Goal: Check status: Check status

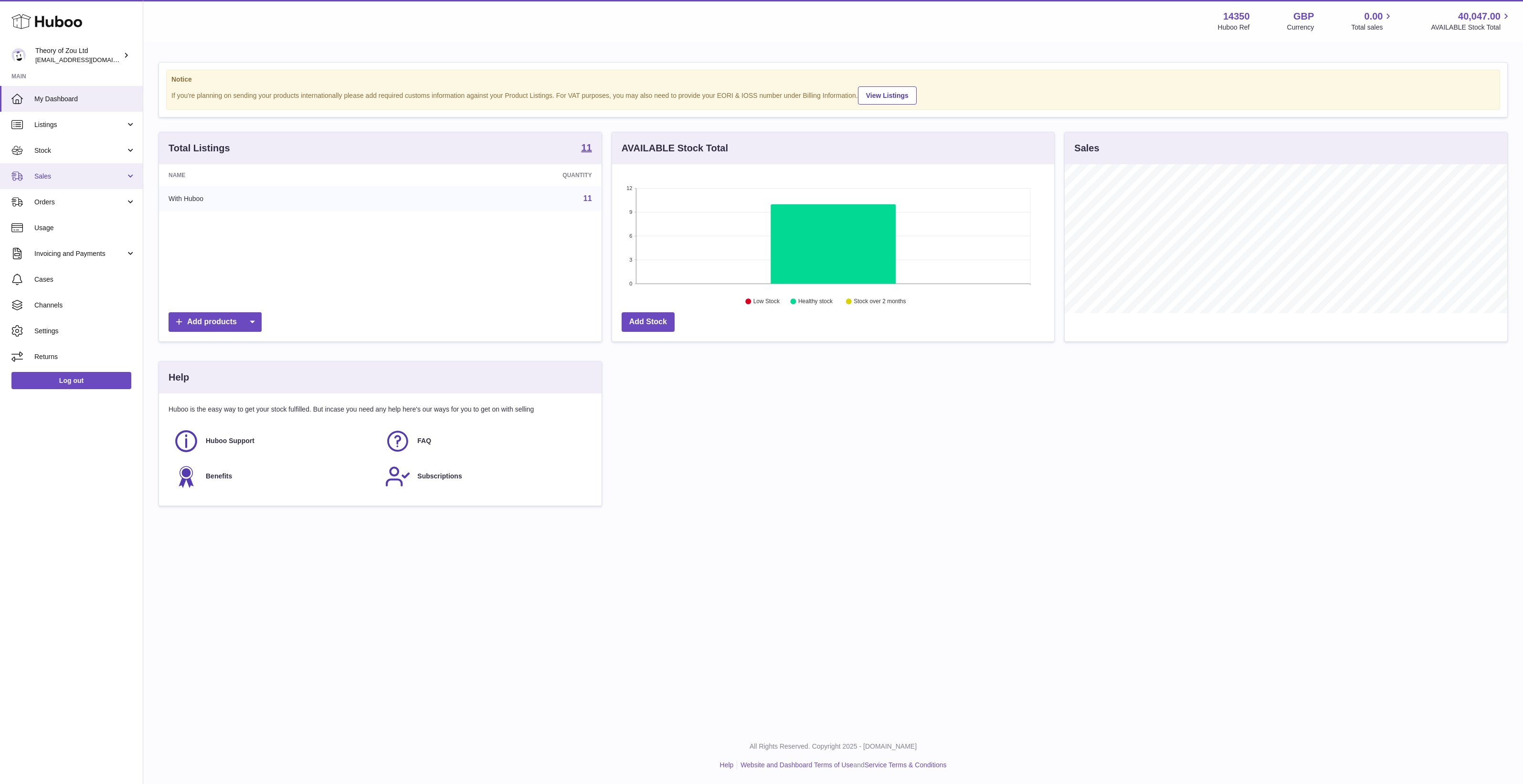
scroll to position [149, 442]
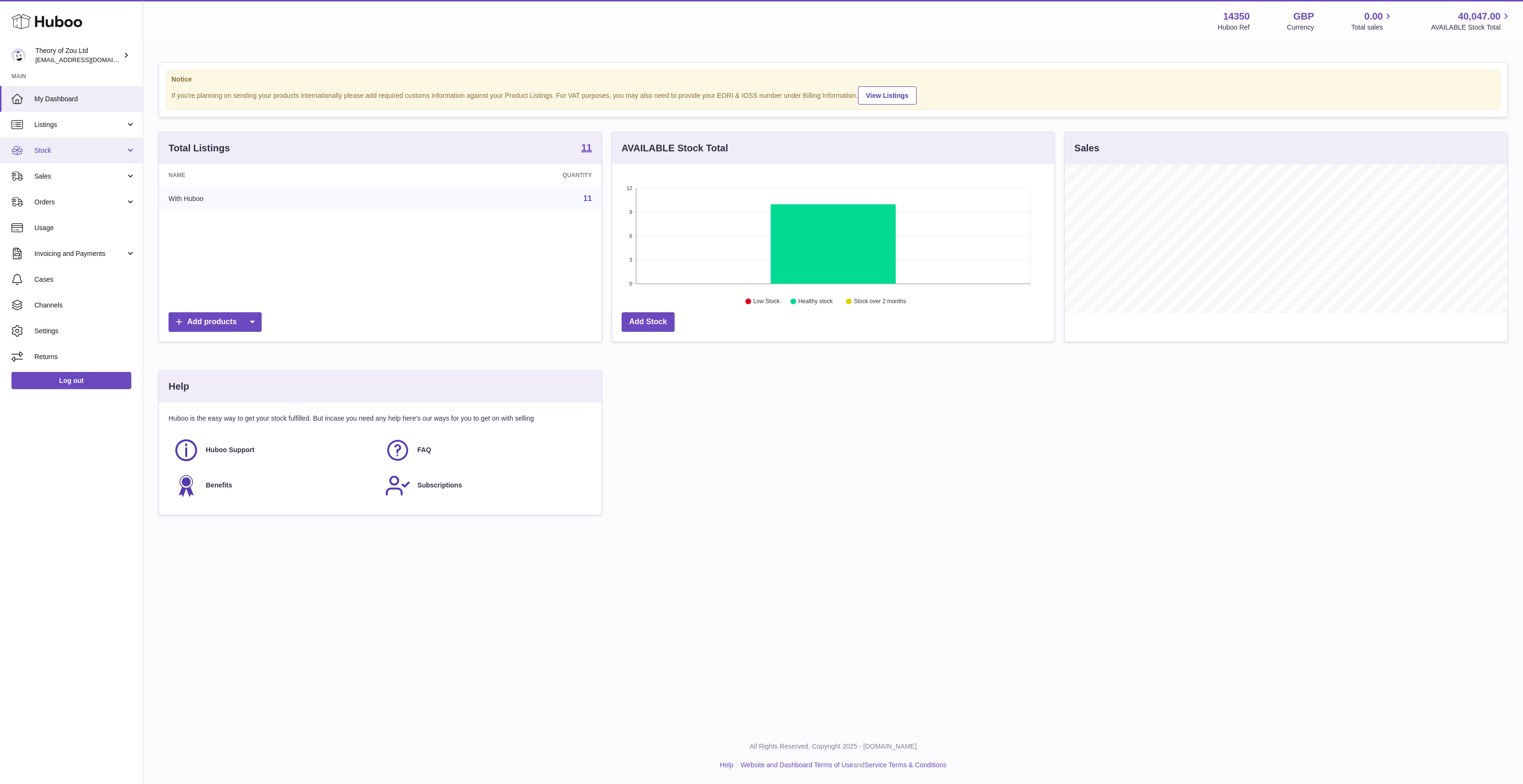
drag, startPoint x: 79, startPoint y: 151, endPoint x: 82, endPoint y: 157, distance: 6.7
click at [79, 151] on span "Stock" at bounding box center [80, 151] width 91 height 9
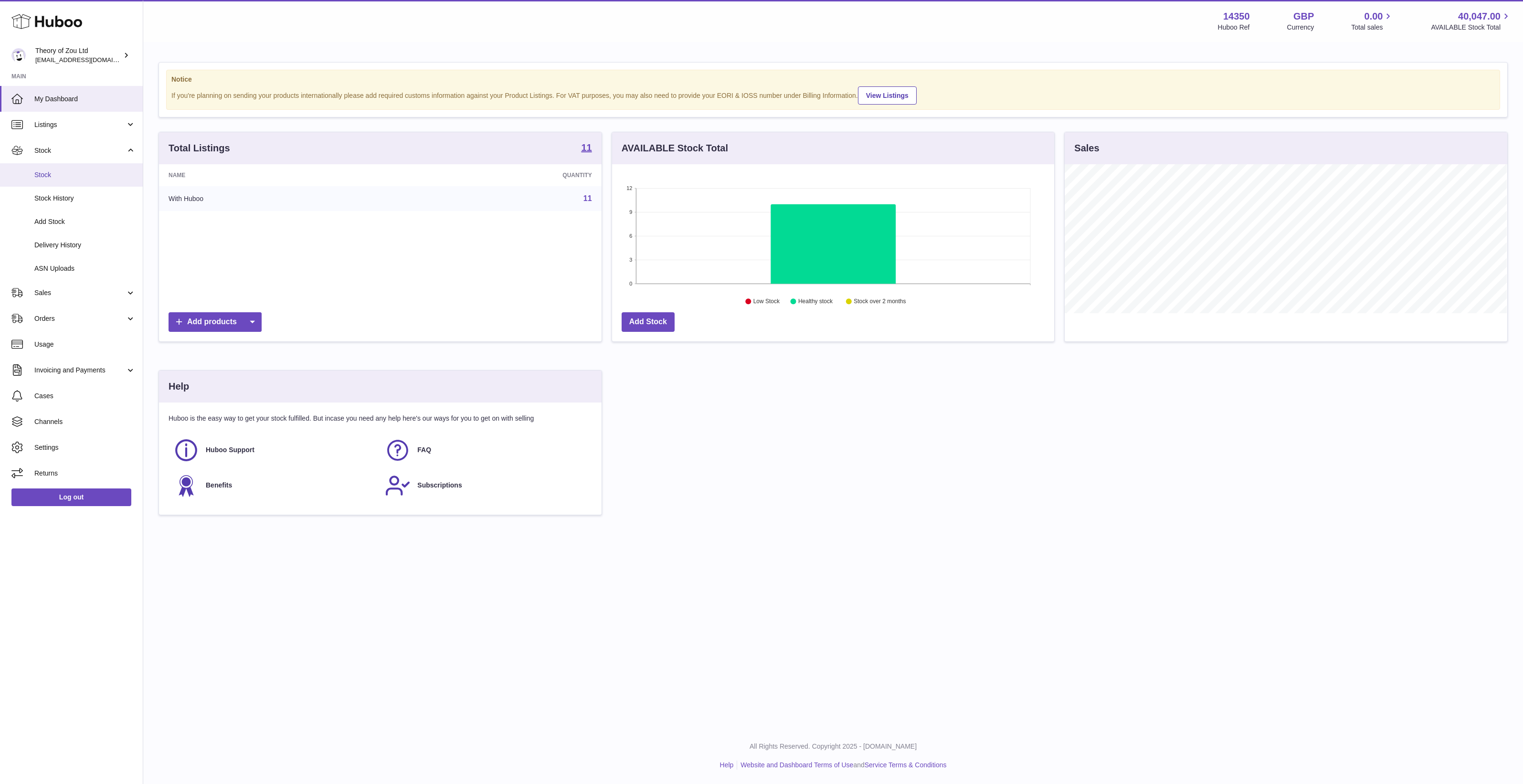
click at [82, 170] on span "Stock" at bounding box center [84, 175] width 101 height 9
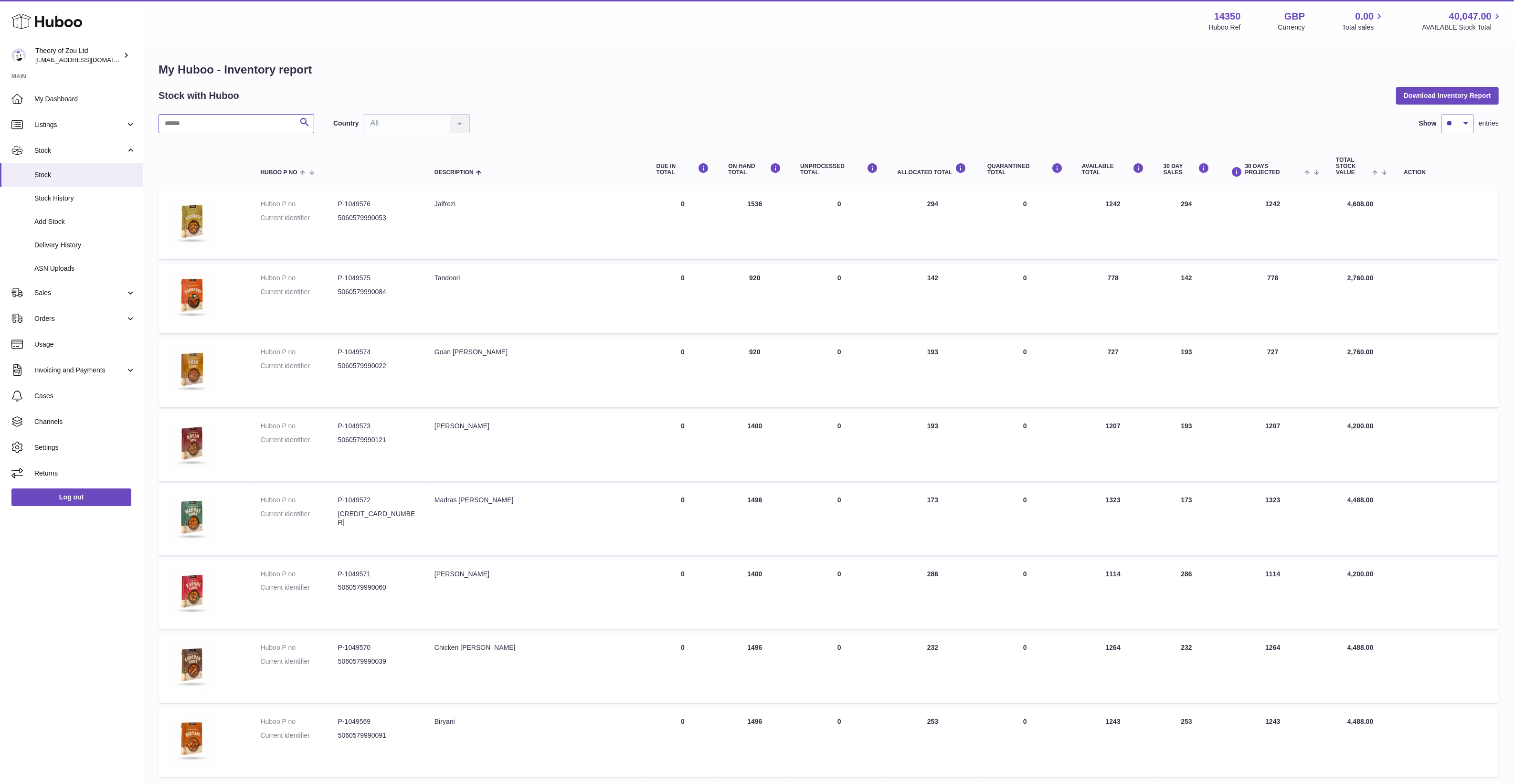
click at [239, 127] on input "text" at bounding box center [237, 123] width 156 height 19
click at [800, 733] on td "UNPROCESSED Total 0" at bounding box center [839, 741] width 97 height 69
click at [201, 116] on input "text" at bounding box center [237, 123] width 156 height 19
click at [748, 604] on td "ON HAND Total 1400" at bounding box center [755, 594] width 72 height 69
click at [765, 573] on td "ON HAND Total 1400" at bounding box center [755, 594] width 72 height 69
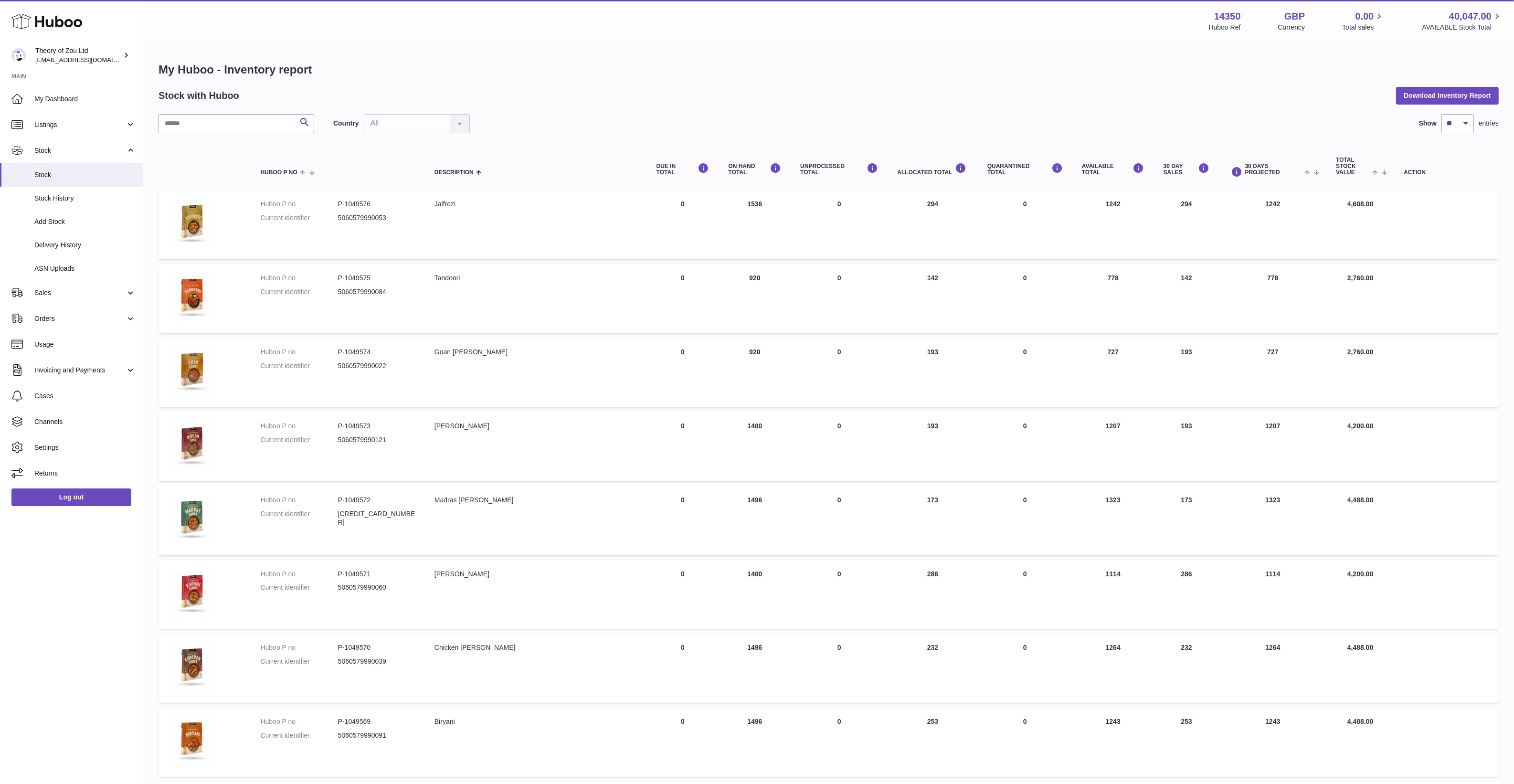
click at [765, 573] on td "ON HAND Total 1400" at bounding box center [755, 594] width 72 height 69
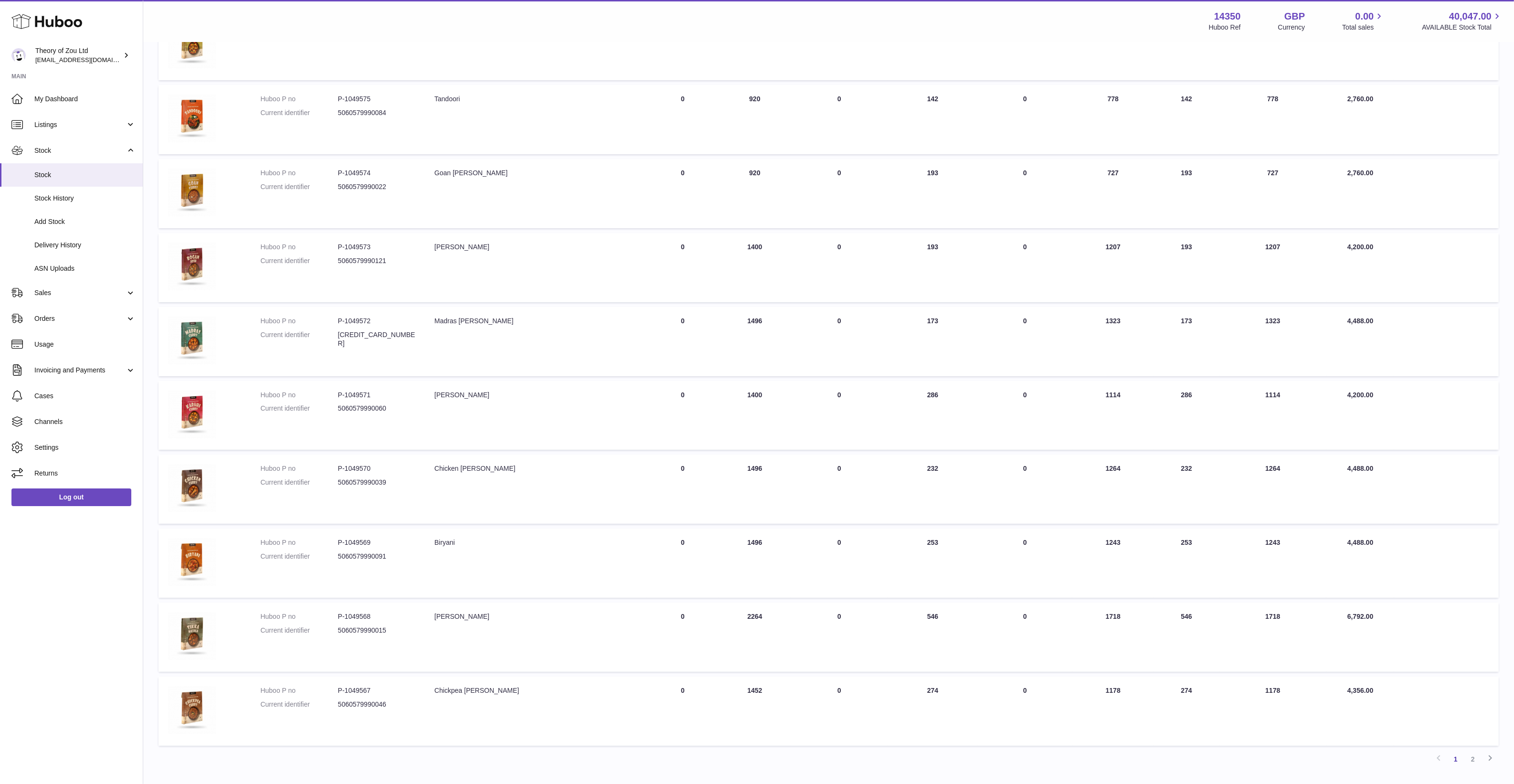
click at [822, 538] on td "UNPROCESSED Total 0" at bounding box center [839, 563] width 97 height 69
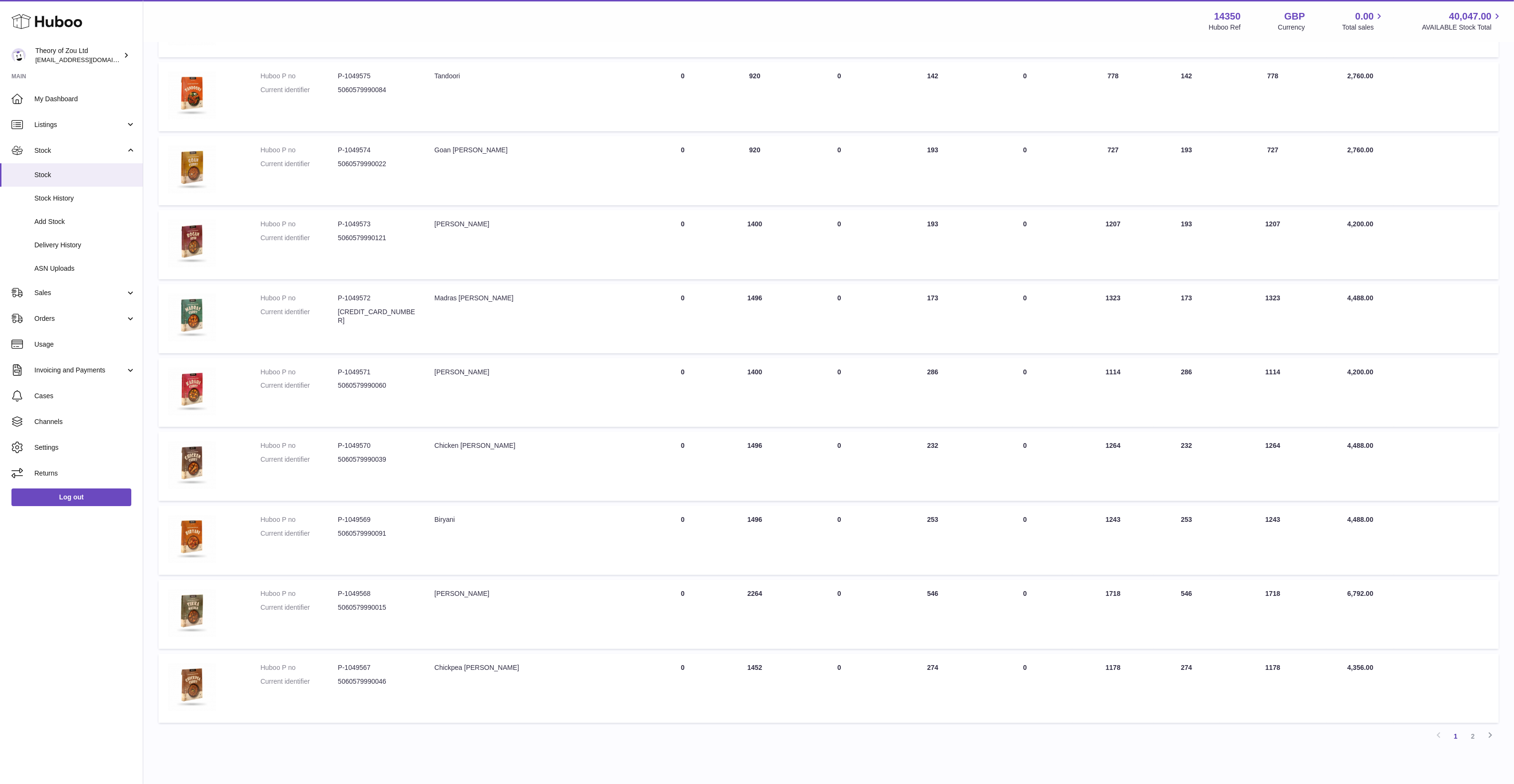
scroll to position [246, 0]
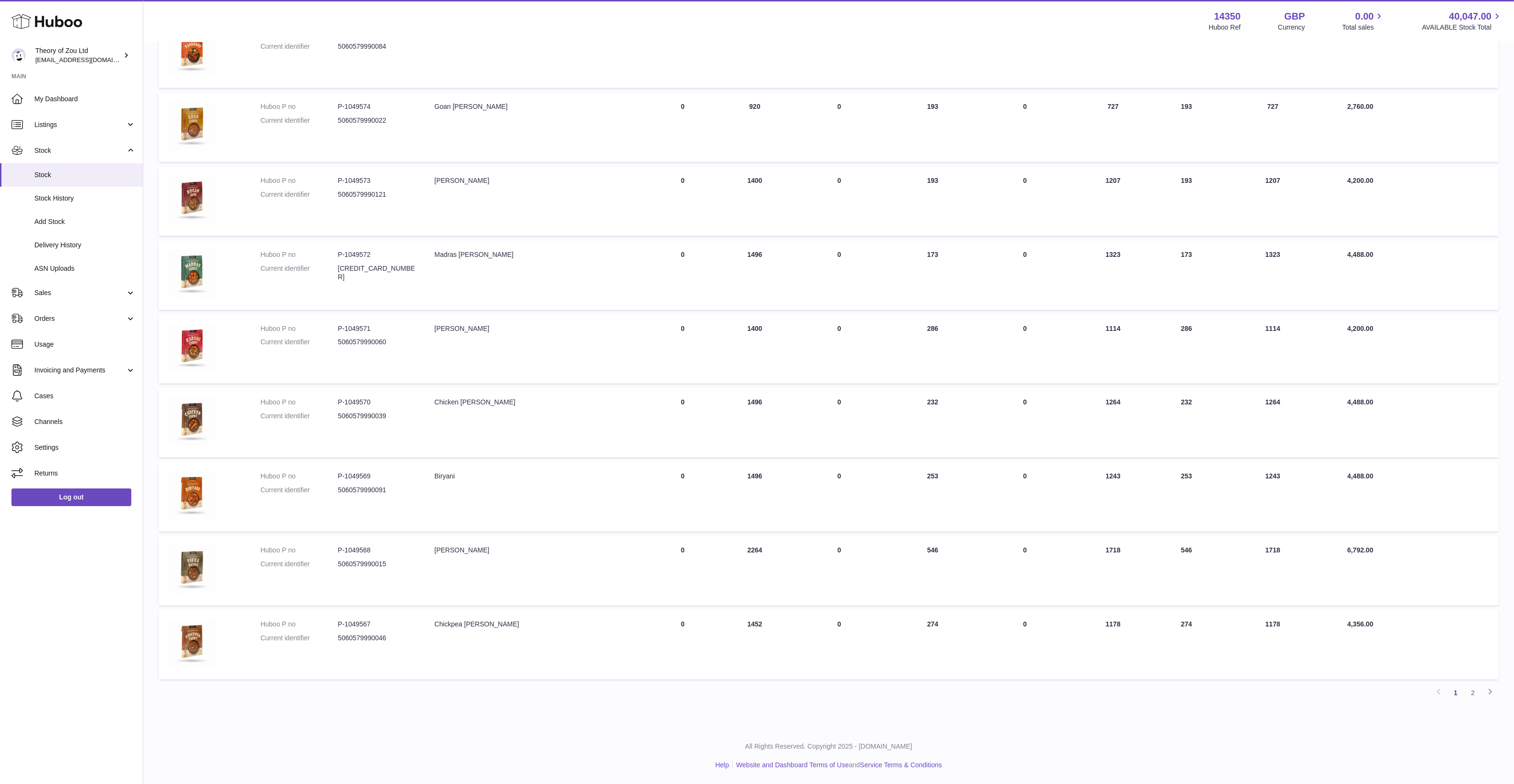
click at [754, 624] on td "ON HAND Total 1452" at bounding box center [755, 644] width 72 height 69
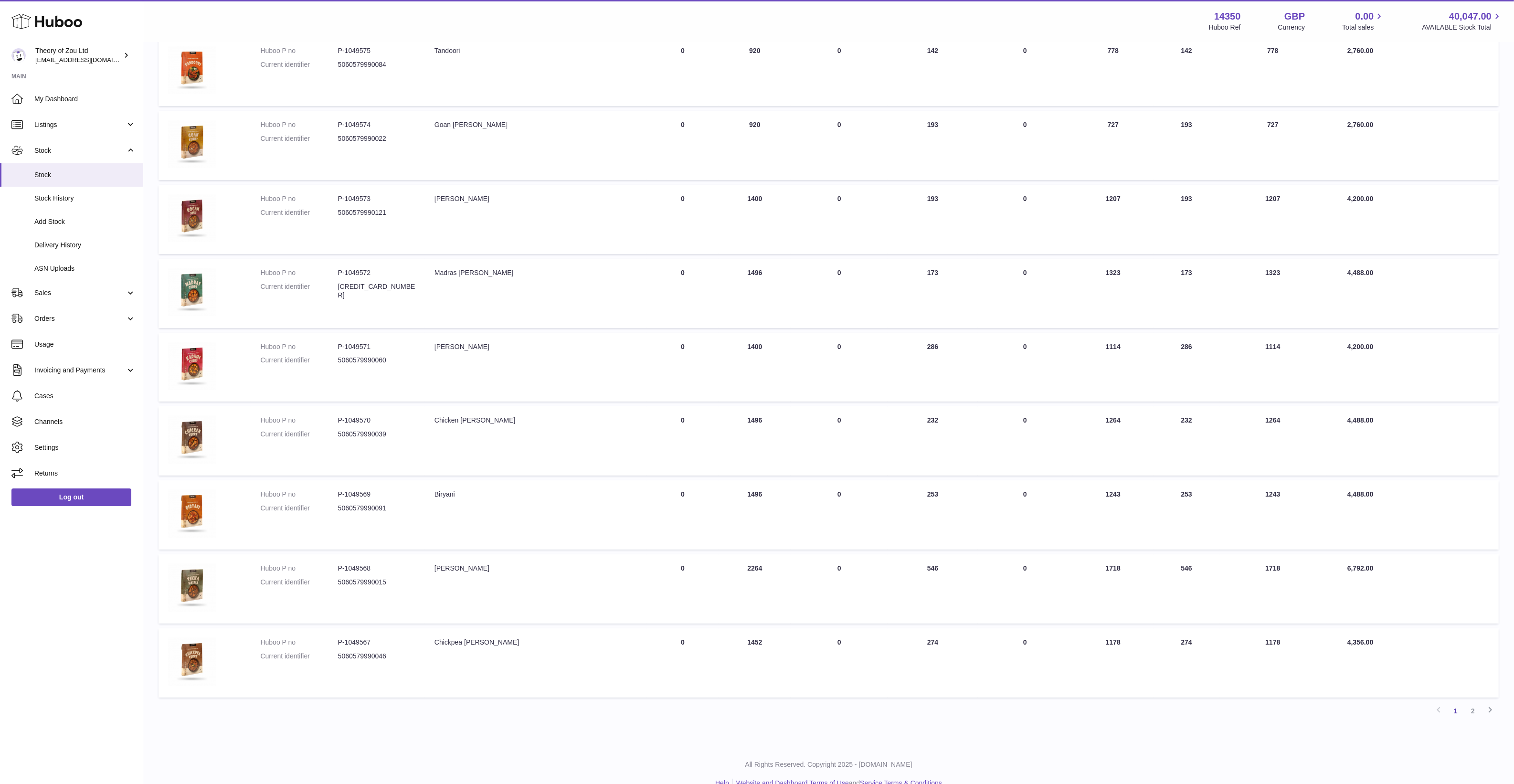
scroll to position [238, 0]
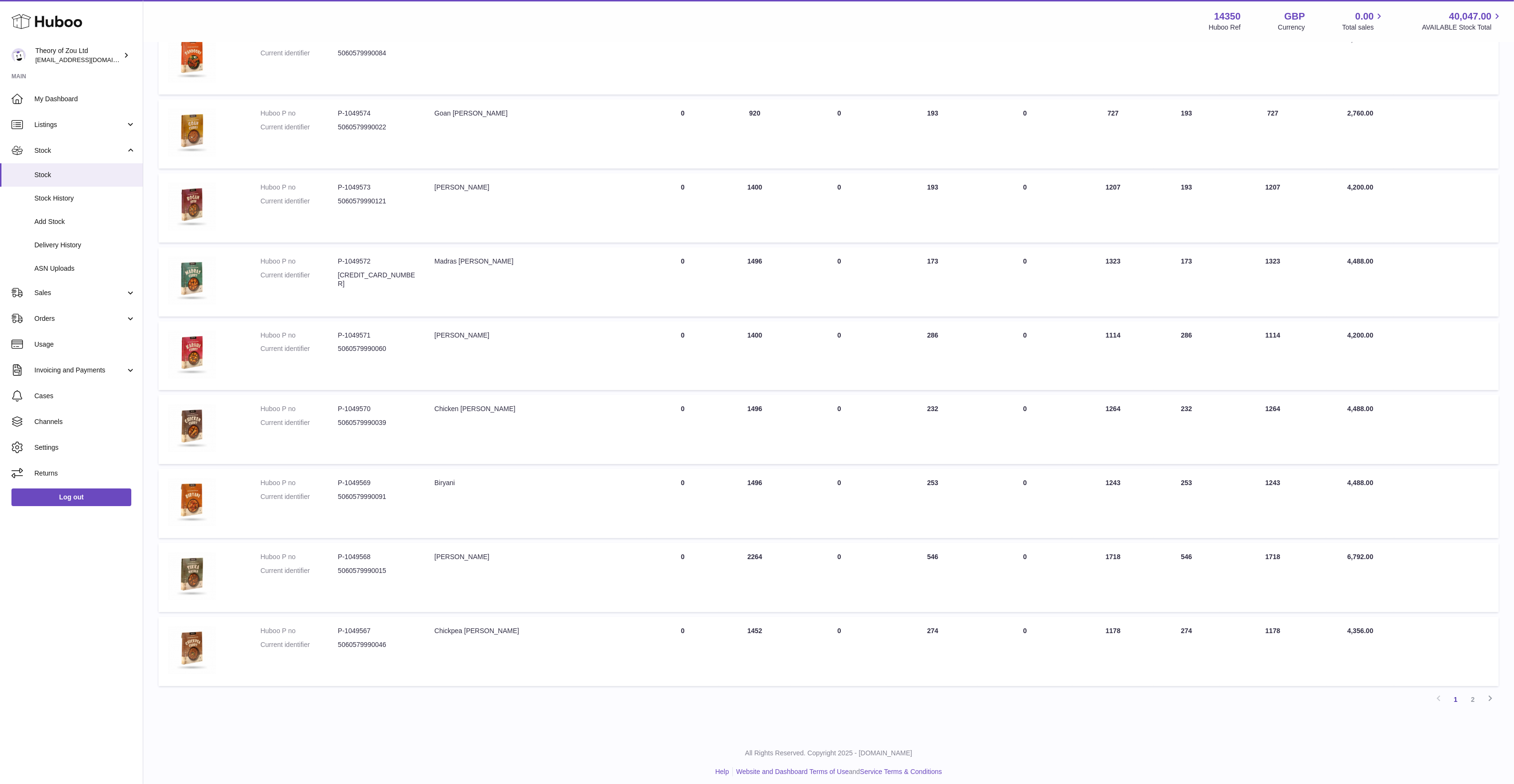
click at [759, 682] on td "ON HAND Total 1452" at bounding box center [755, 650] width 72 height 69
click at [605, 731] on div "My Huboo - Inventory report Stock with Huboo Download Inventory Report Search C…" at bounding box center [828, 270] width 1371 height 930
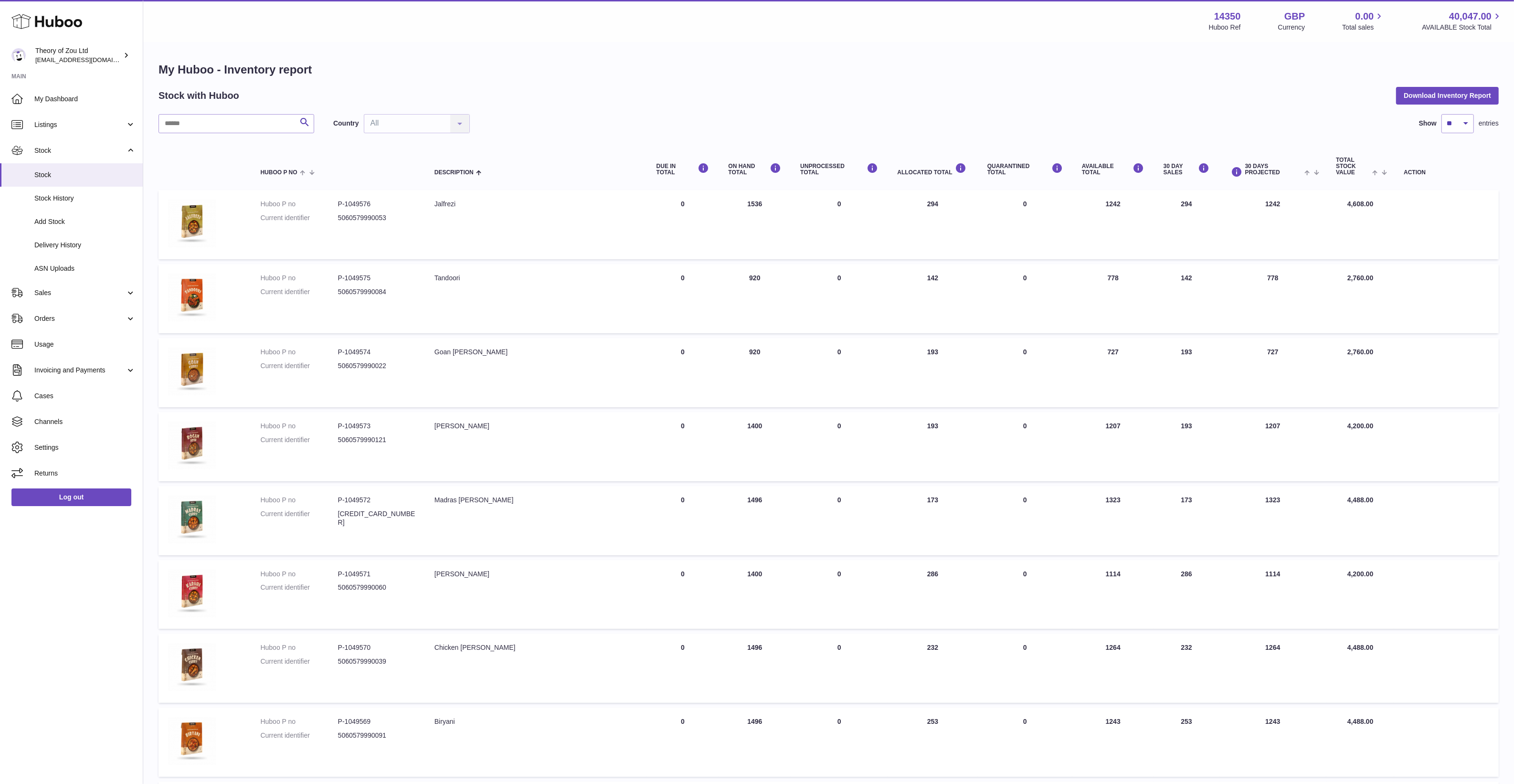
click at [361, 201] on dd "P-1049576" at bounding box center [376, 204] width 77 height 9
copy dd "1049576"
click at [609, 23] on div "Menu Huboo 14350 Huboo Ref GBP Currency 0.00 Total sales 40,047.00 AVAILABLE St…" at bounding box center [829, 21] width 1348 height 22
click at [781, 202] on td "ON HAND Total 1536" at bounding box center [755, 224] width 72 height 69
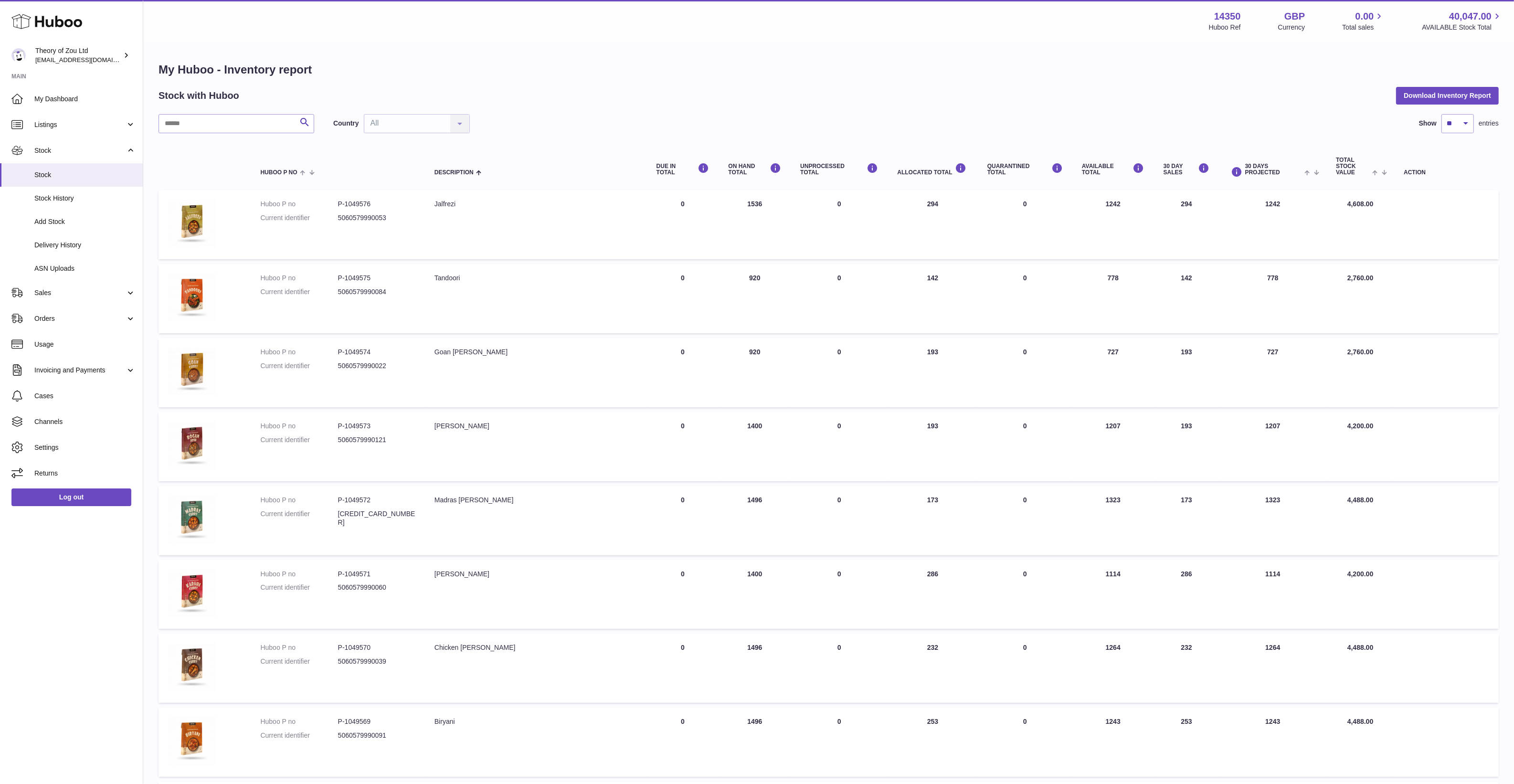
click at [781, 202] on td "ON HAND Total 1536" at bounding box center [755, 224] width 72 height 69
click at [763, 205] on td "ON HAND Total 1536" at bounding box center [755, 224] width 72 height 69
click at [947, 202] on td "ALLOCATED Total 294" at bounding box center [932, 224] width 90 height 69
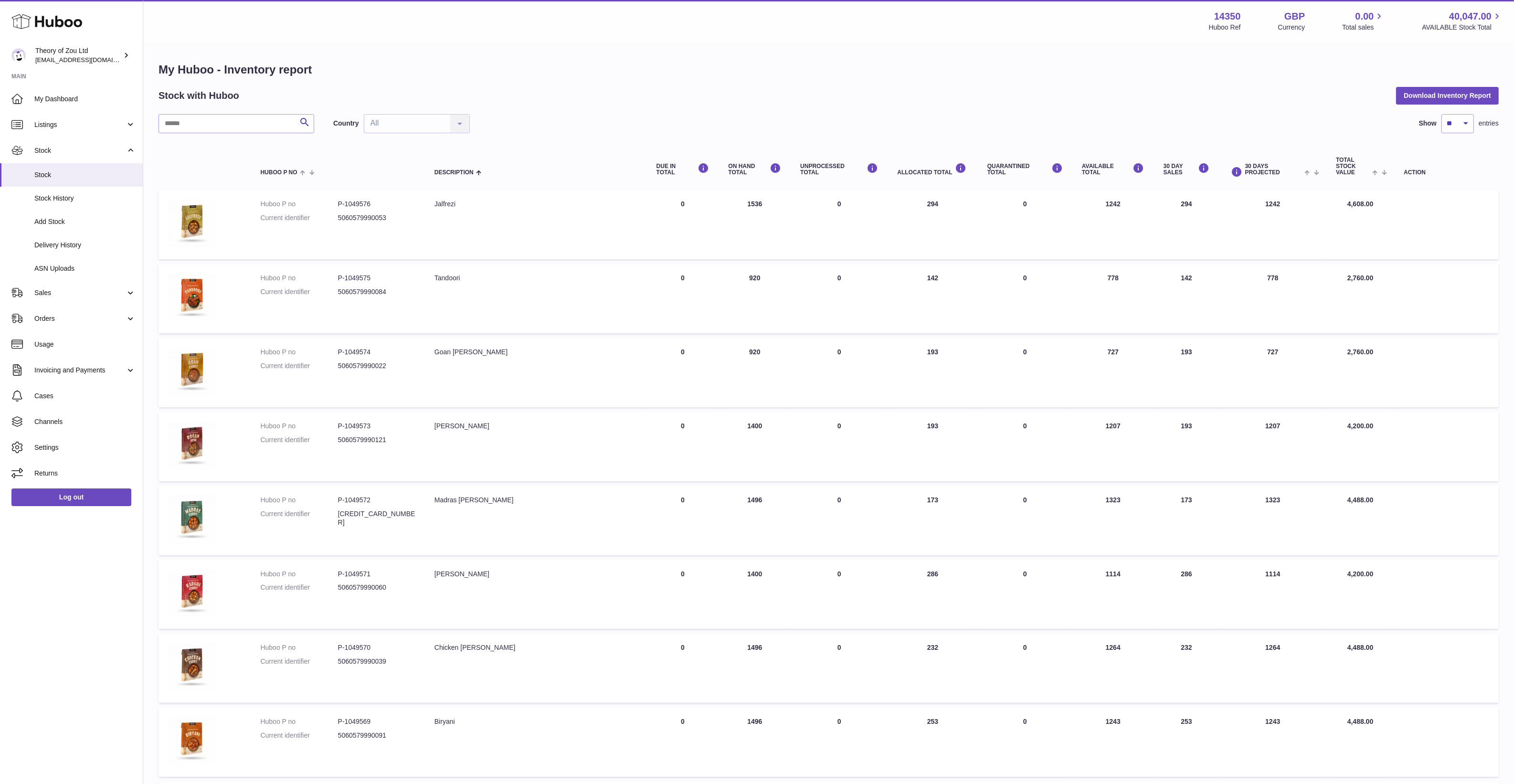
click at [947, 202] on td "ALLOCATED Total 294" at bounding box center [932, 224] width 90 height 69
click at [937, 206] on td "ALLOCATED Total 294" at bounding box center [932, 224] width 90 height 69
drag, startPoint x: 937, startPoint y: 206, endPoint x: 939, endPoint y: 282, distance: 76.0
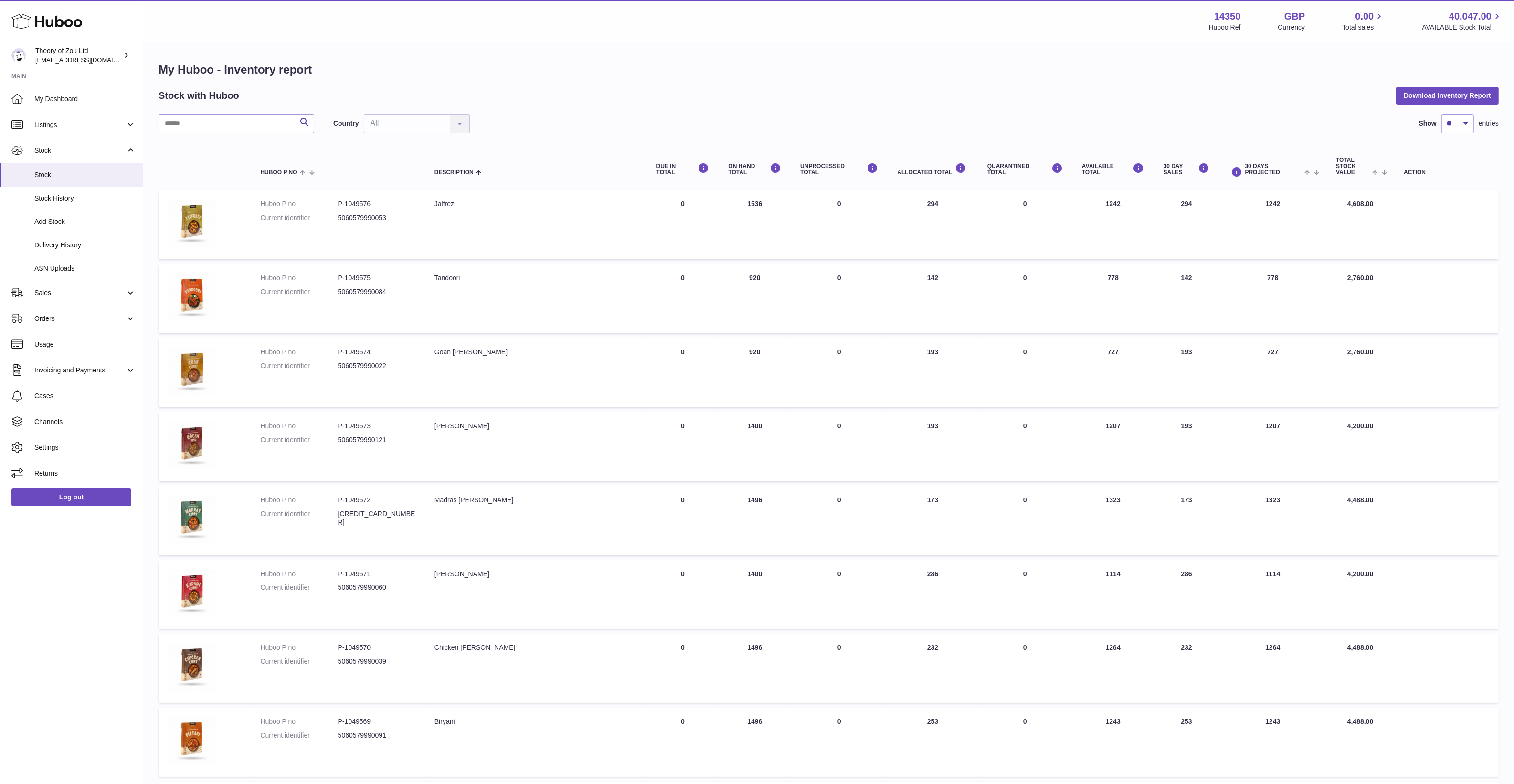
click at [939, 282] on td "ALLOCATED Total 142" at bounding box center [932, 298] width 90 height 69
drag, startPoint x: 939, startPoint y: 282, endPoint x: 937, endPoint y: 359, distance: 77.0
click at [937, 359] on td "ALLOCATED Total 193" at bounding box center [932, 372] width 90 height 69
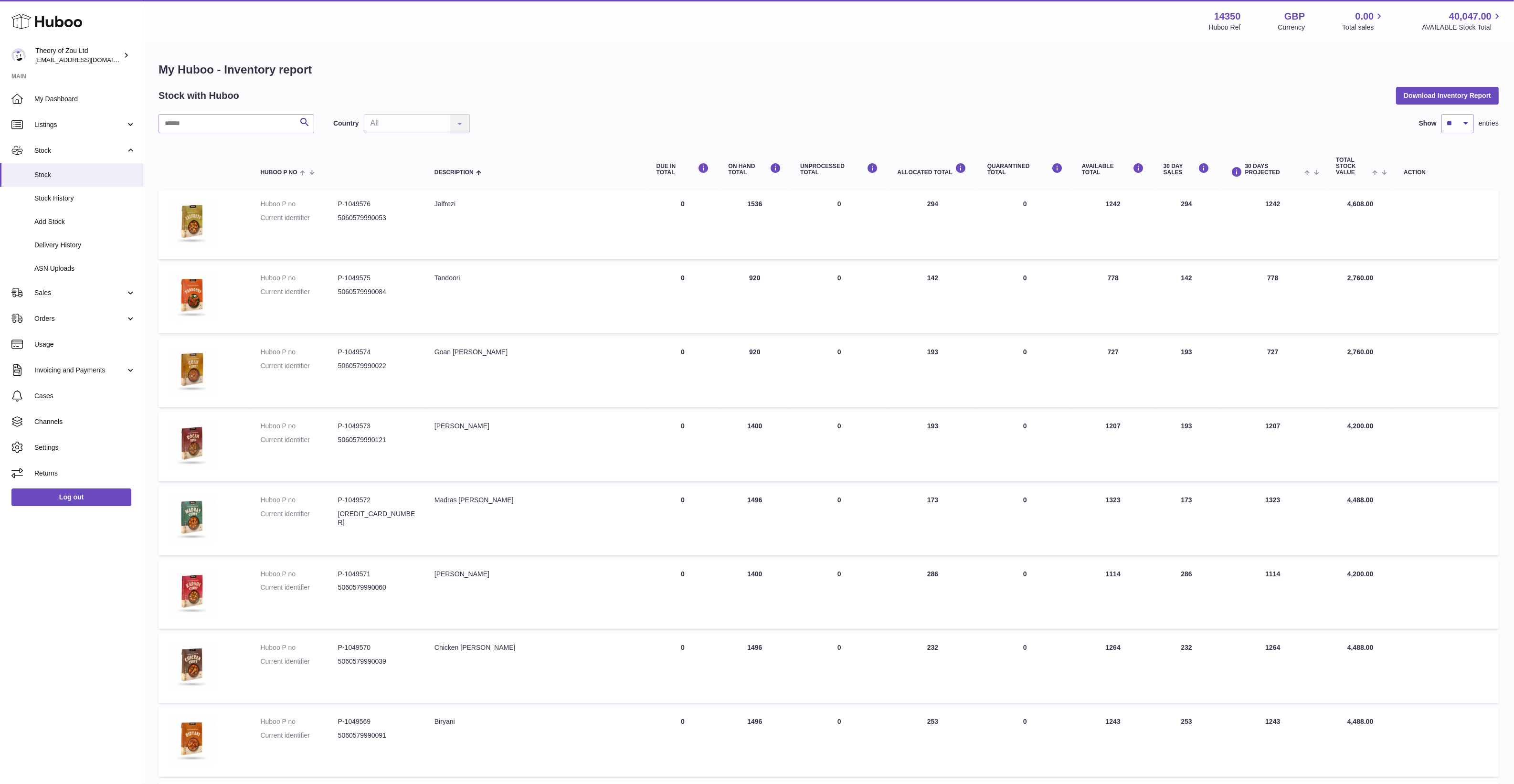
click at [937, 359] on td "ALLOCATED Total 193" at bounding box center [932, 372] width 90 height 69
drag, startPoint x: 937, startPoint y: 359, endPoint x: 933, endPoint y: 381, distance: 22.4
click at [933, 381] on td "ALLOCATED Total 193" at bounding box center [932, 372] width 90 height 69
click at [941, 218] on td "ALLOCATED Total 294" at bounding box center [932, 224] width 90 height 69
click at [940, 218] on td "ALLOCATED Total 294" at bounding box center [932, 224] width 90 height 69
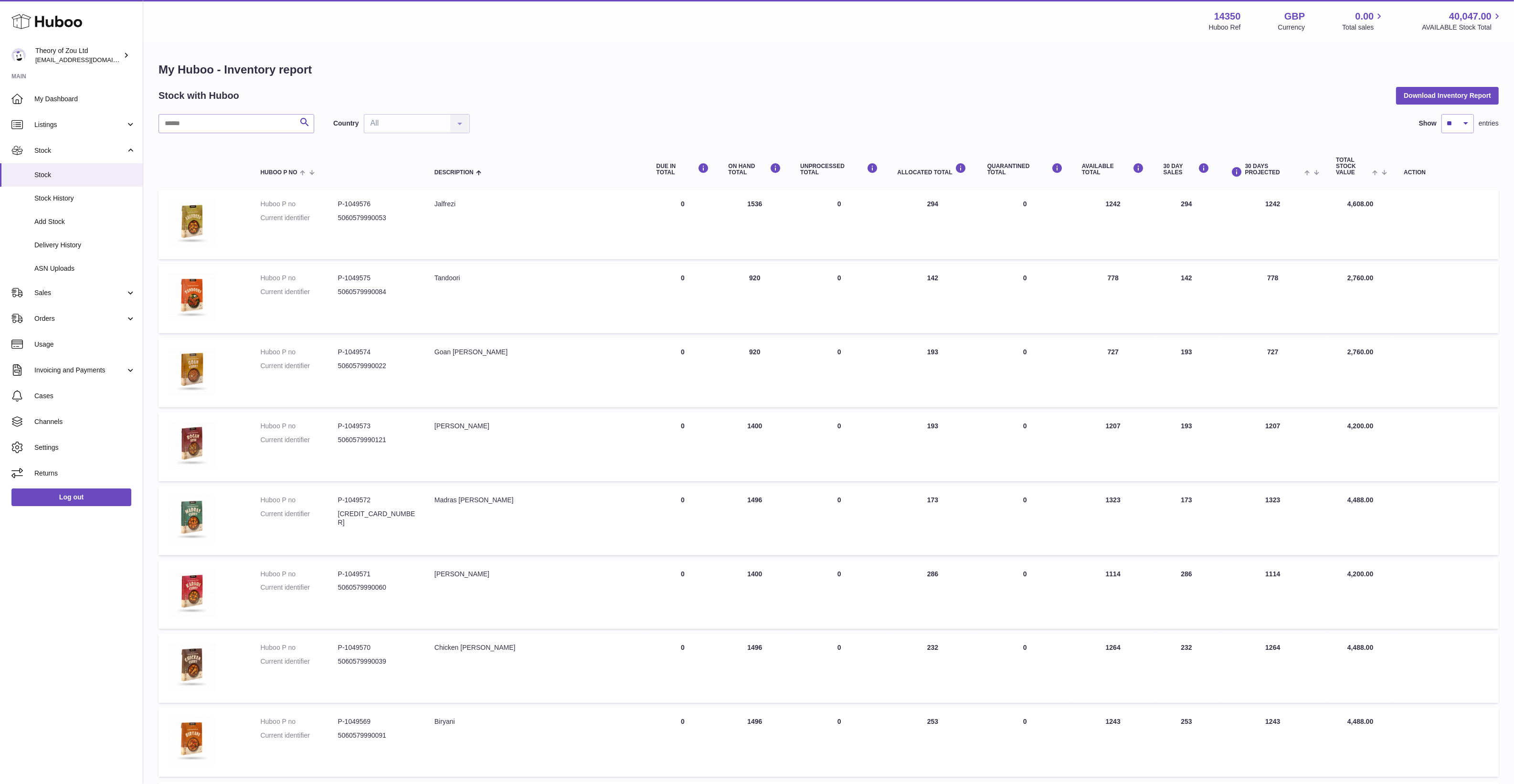
click at [932, 210] on td "ALLOCATED Total 294" at bounding box center [932, 224] width 90 height 69
click at [944, 216] on td "ALLOCATED Total 294" at bounding box center [932, 224] width 90 height 69
drag, startPoint x: 781, startPoint y: 207, endPoint x: 752, endPoint y: 206, distance: 29.0
click at [752, 206] on td "ON HAND Total 1536" at bounding box center [755, 224] width 72 height 69
drag, startPoint x: 752, startPoint y: 206, endPoint x: 776, endPoint y: 220, distance: 27.8
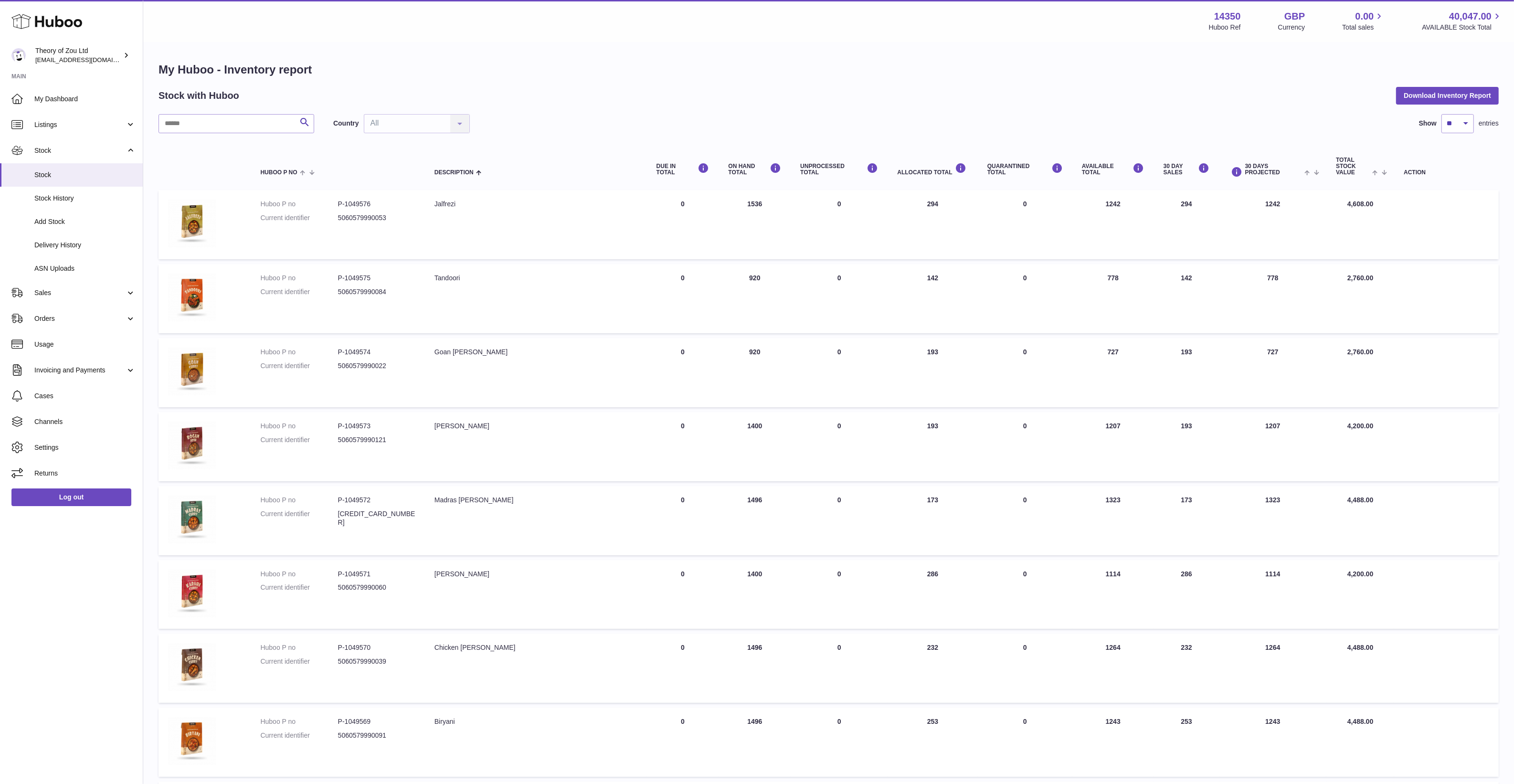
click at [776, 220] on td "ON HAND Total 1536" at bounding box center [755, 224] width 72 height 69
click at [767, 206] on td "ON HAND Total 1536" at bounding box center [755, 224] width 72 height 69
click at [62, 246] on span "Delivery History" at bounding box center [84, 245] width 101 height 9
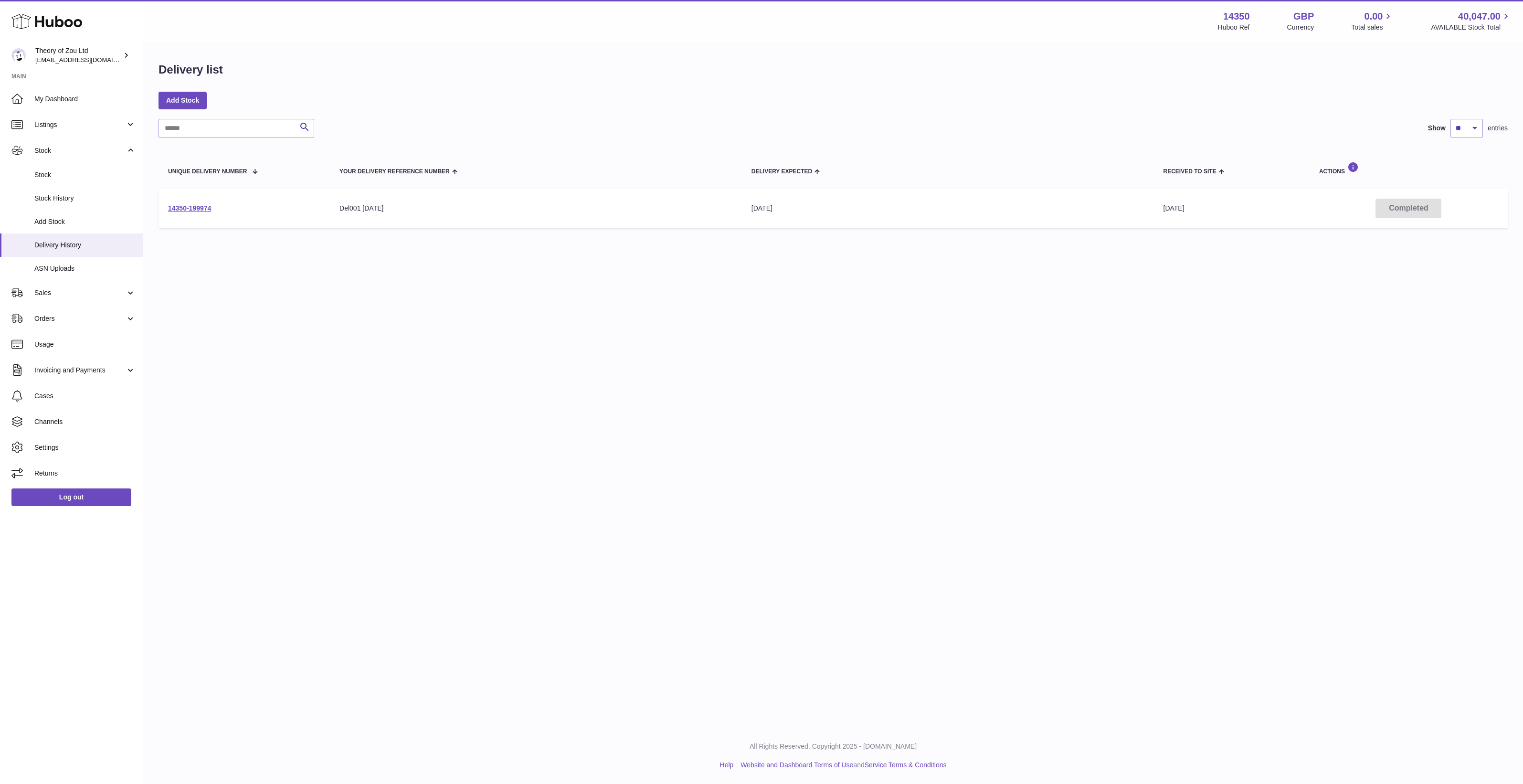
click at [178, 195] on td "14350-199974" at bounding box center [244, 208] width 171 height 39
click at [187, 211] on link "14350-199974" at bounding box center [189, 208] width 43 height 8
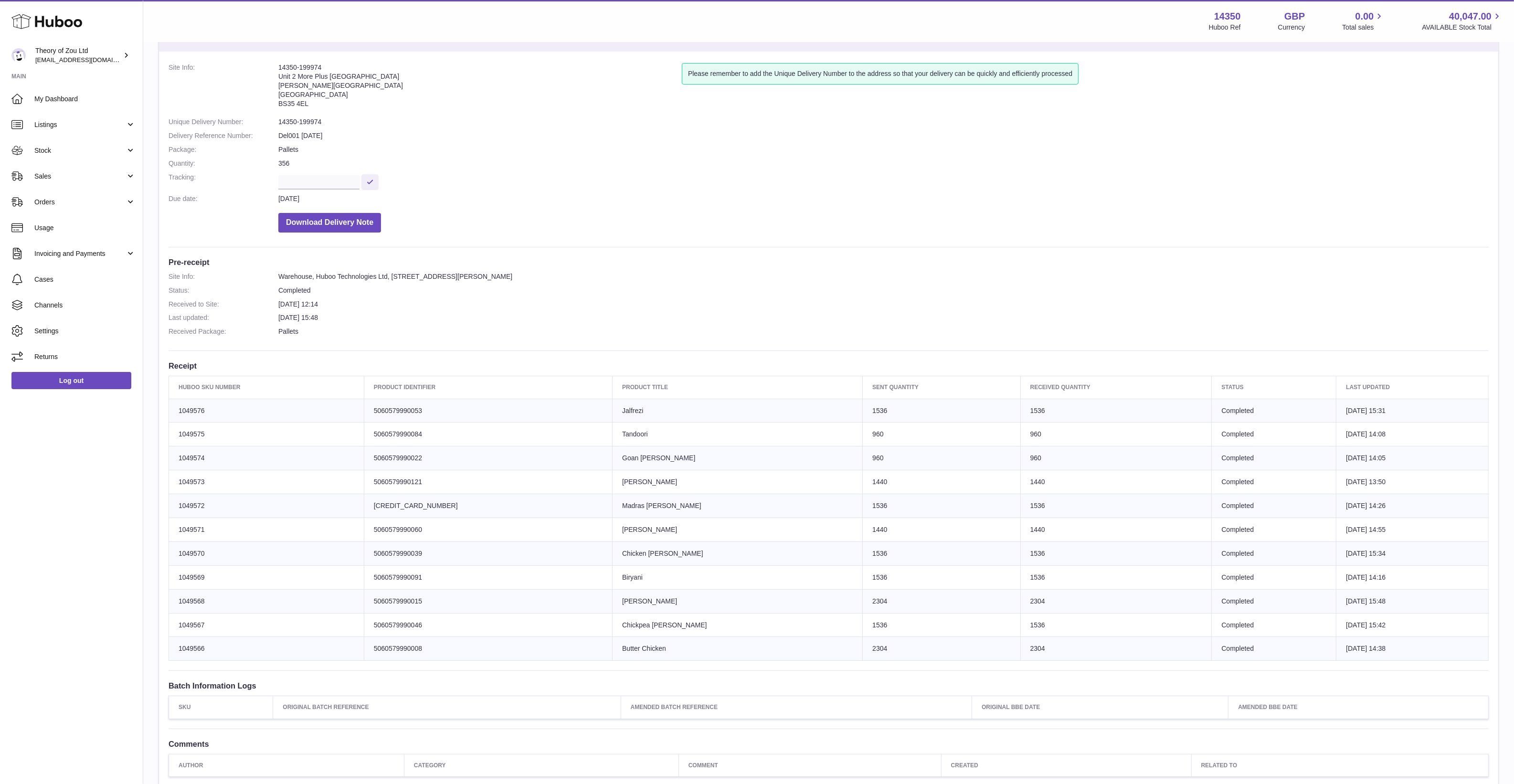
scroll to position [119, 0]
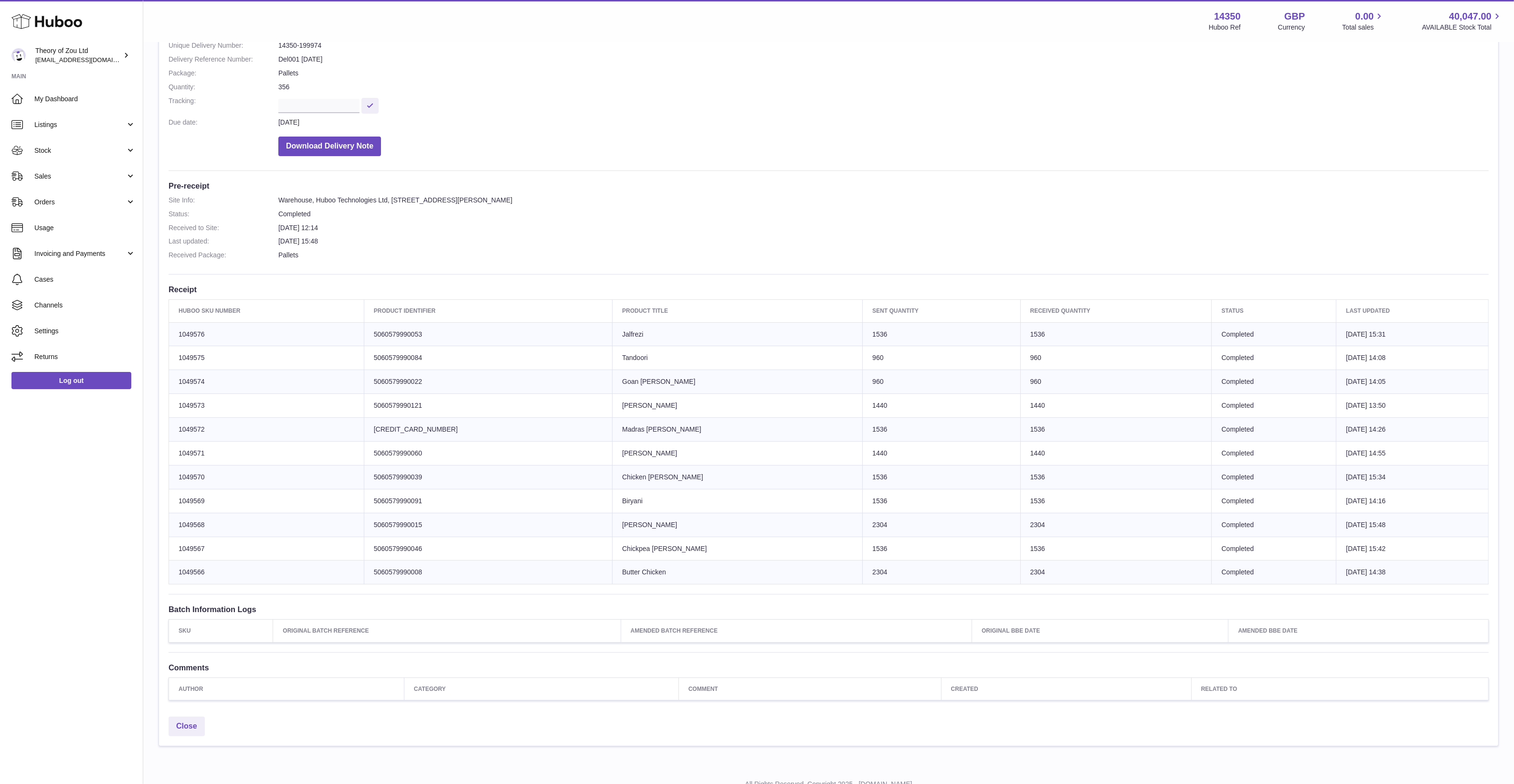
click at [862, 571] on td "Sent Quantity 2304" at bounding box center [941, 572] width 158 height 24
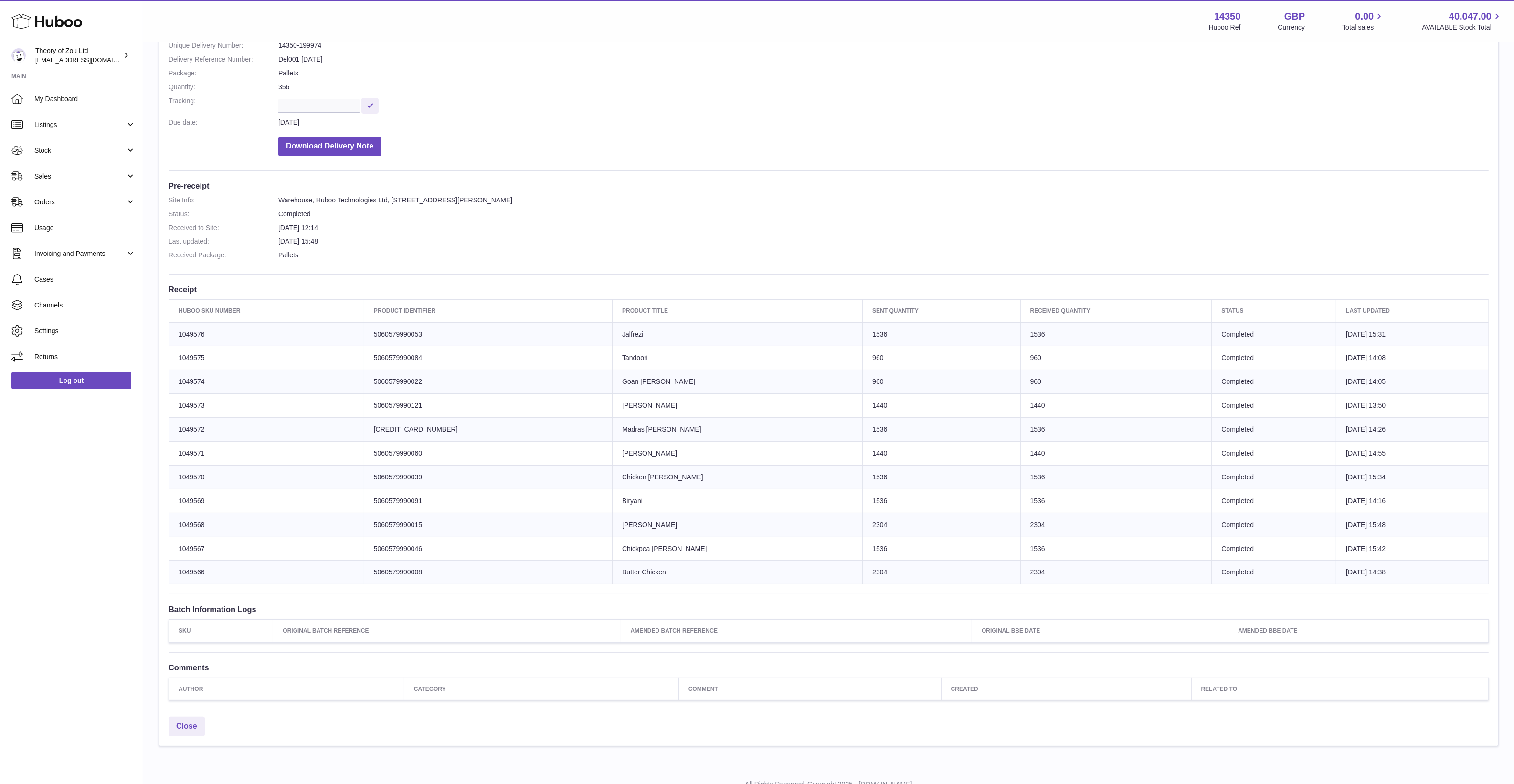
click at [862, 572] on td "Sent Quantity 2304" at bounding box center [941, 572] width 158 height 24
drag, startPoint x: 784, startPoint y: 572, endPoint x: 780, endPoint y: 576, distance: 5.7
click at [862, 576] on td "Sent Quantity 2304" at bounding box center [941, 572] width 158 height 24
click at [862, 556] on td "Sent Quantity 1536" at bounding box center [941, 548] width 158 height 24
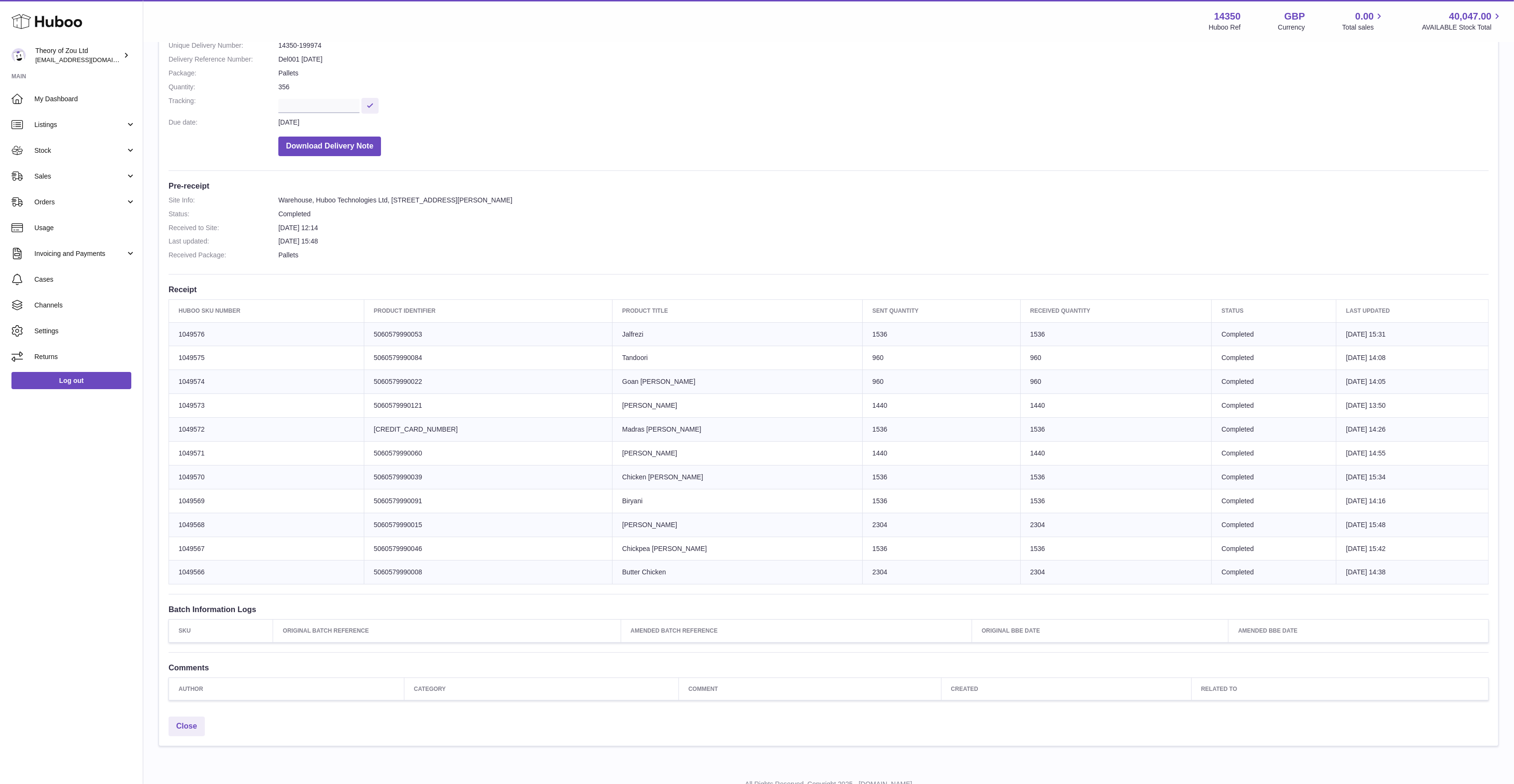
click at [862, 556] on td "Sent Quantity 1536" at bounding box center [941, 548] width 158 height 24
drag, startPoint x: 783, startPoint y: 556, endPoint x: 772, endPoint y: 523, distance: 34.8
click at [862, 523] on td "Sent Quantity 2304" at bounding box center [941, 524] width 158 height 24
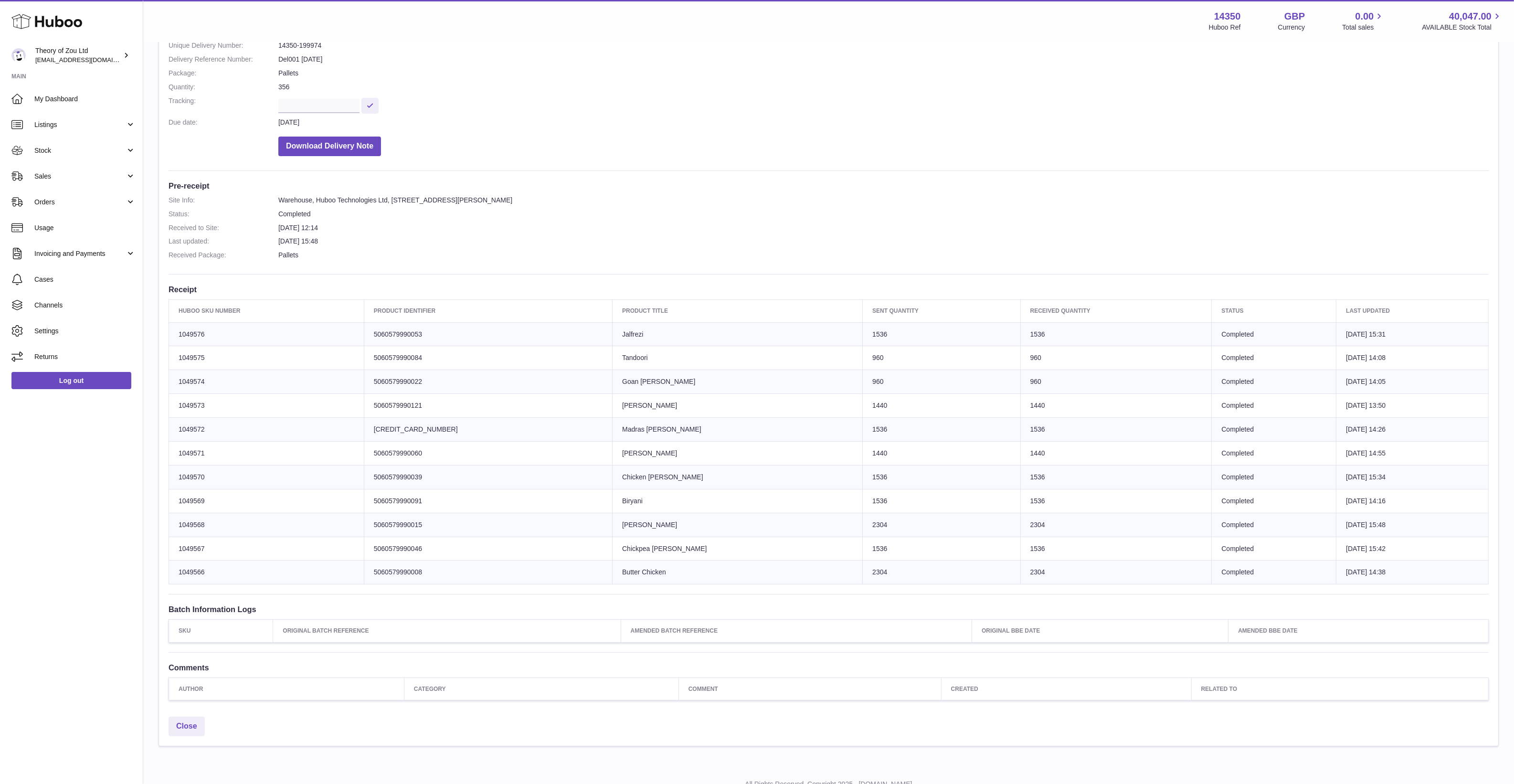
drag, startPoint x: 772, startPoint y: 523, endPoint x: 774, endPoint y: 584, distance: 61.0
click at [862, 584] on td "Sent Quantity 2304" at bounding box center [941, 572] width 158 height 24
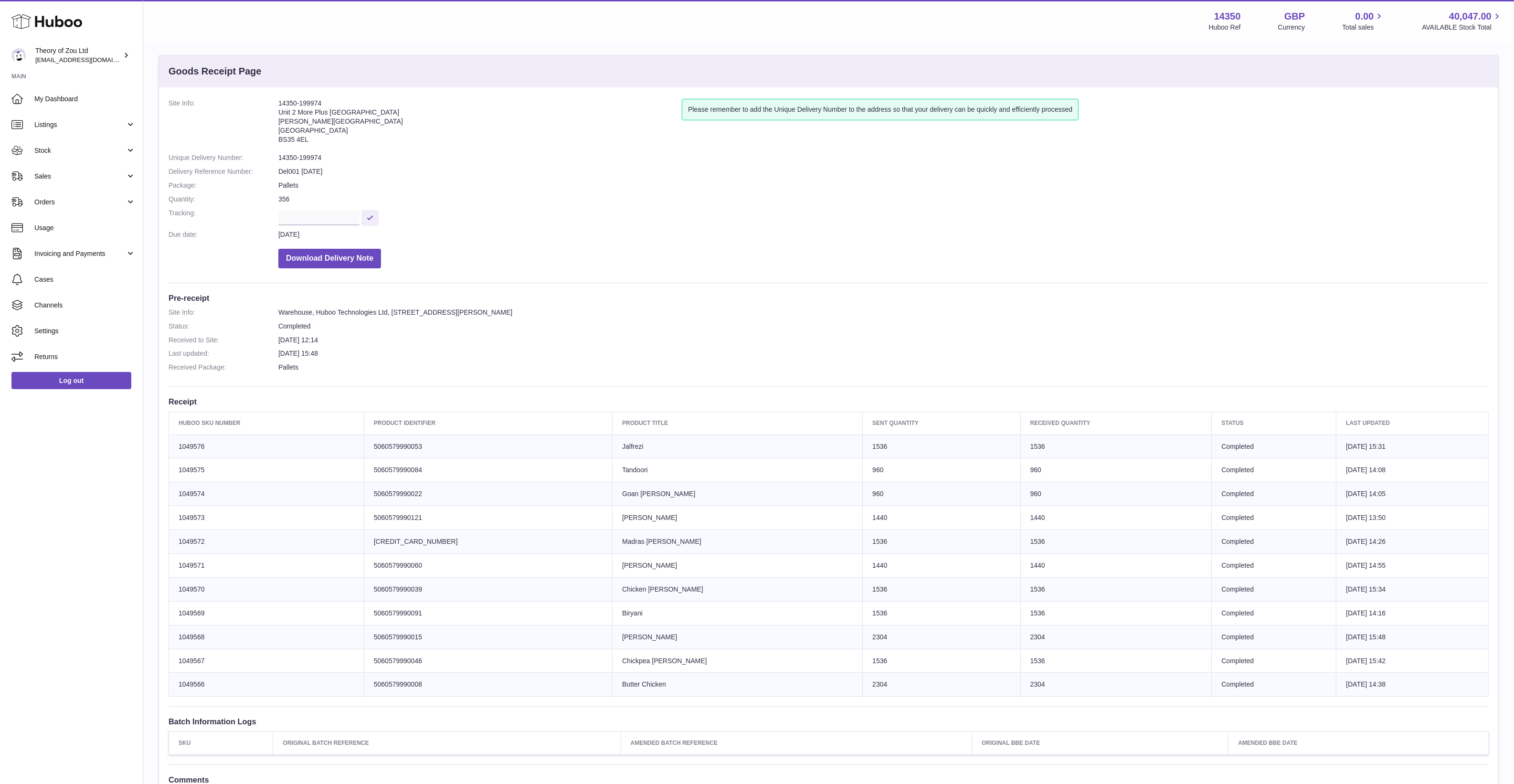
scroll to position [0, 0]
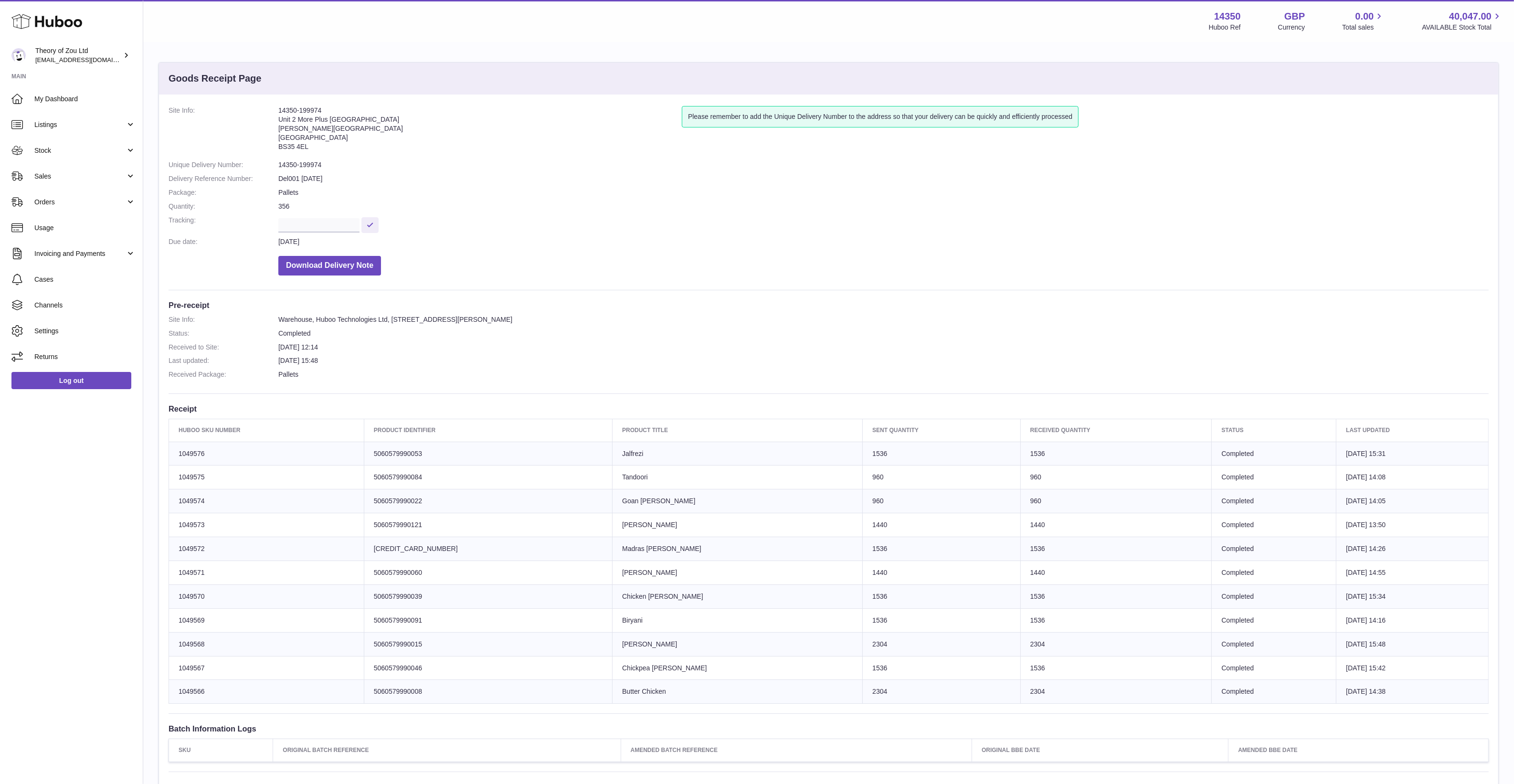
click at [289, 211] on dl "Site Info: 14350-199974 Unit 2 More Plus Central Park Hudson Ave Severn Beach B…" at bounding box center [828, 193] width 1320 height 174
click at [289, 209] on dd "356" at bounding box center [884, 206] width 1210 height 9
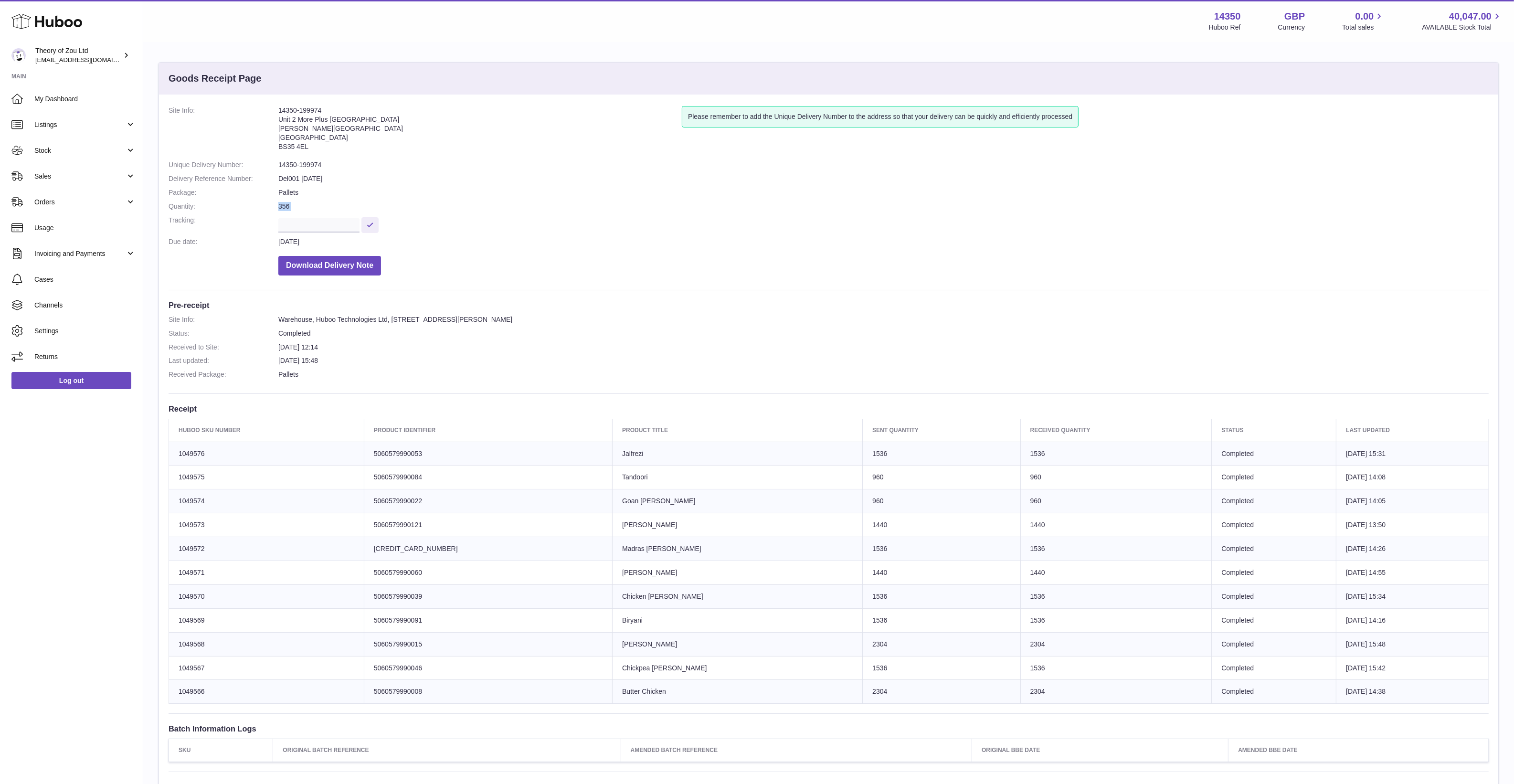
click at [289, 209] on dd "356" at bounding box center [884, 206] width 1210 height 9
drag, startPoint x: 289, startPoint y: 209, endPoint x: 281, endPoint y: 192, distance: 18.8
click at [281, 192] on dd "Pallets" at bounding box center [884, 193] width 1210 height 9
drag, startPoint x: 281, startPoint y: 192, endPoint x: 281, endPoint y: 204, distance: 12.0
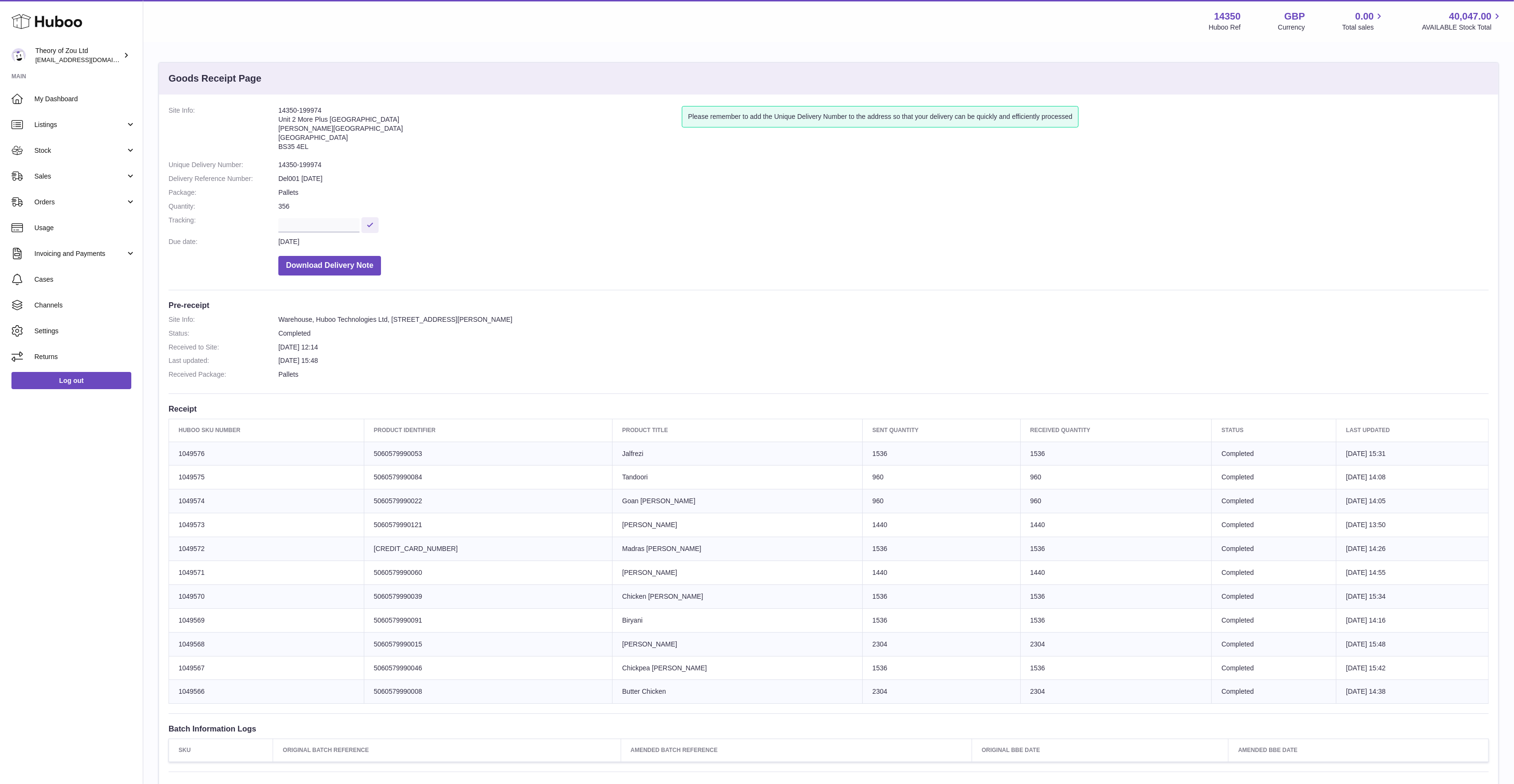
click at [281, 204] on dd "356" at bounding box center [884, 206] width 1210 height 9
drag, startPoint x: 281, startPoint y: 204, endPoint x: 367, endPoint y: 208, distance: 86.1
click at [367, 208] on dd "356" at bounding box center [884, 206] width 1210 height 9
click at [169, 251] on dt at bounding box center [223, 263] width 110 height 24
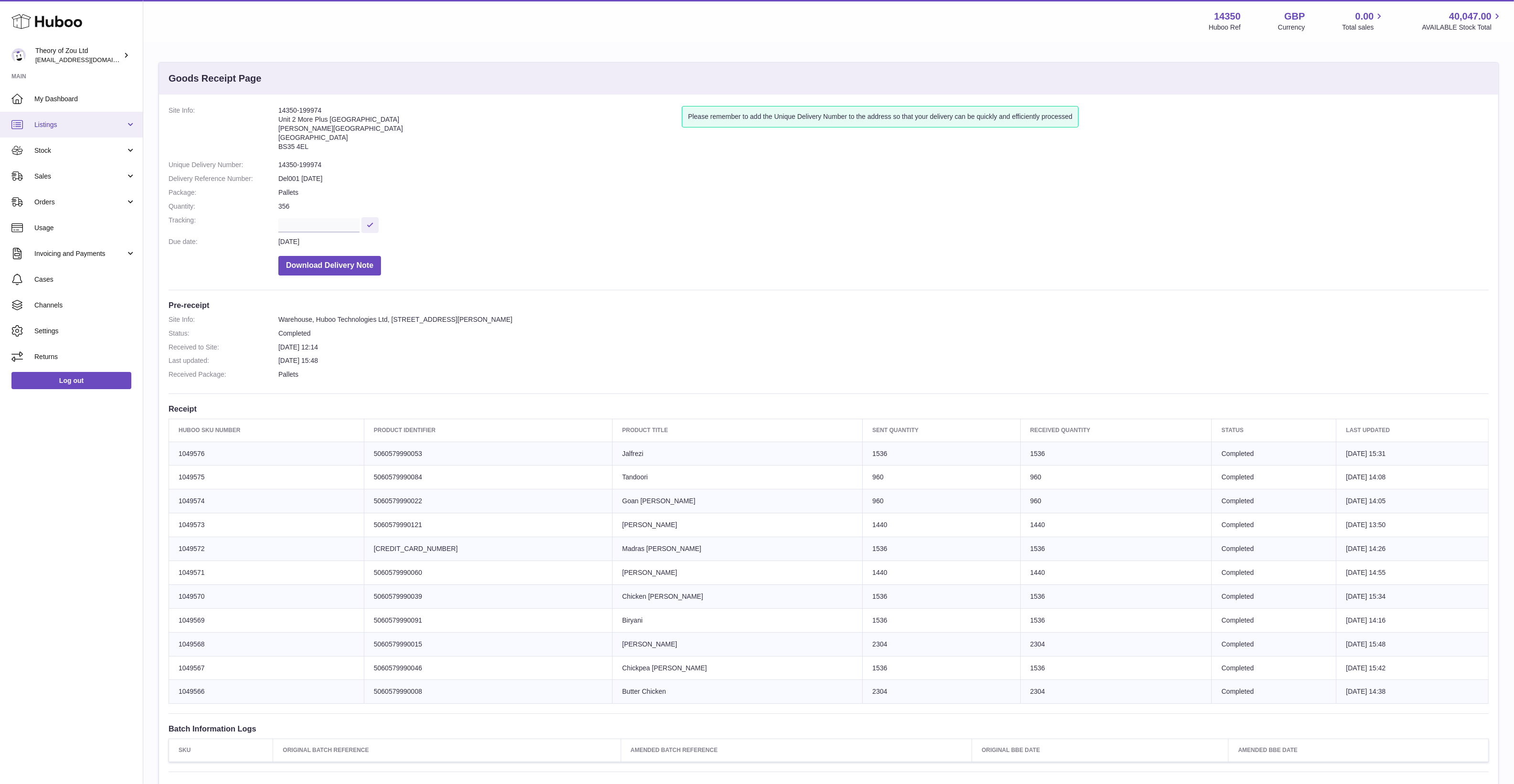
click at [61, 134] on link "Listings" at bounding box center [71, 125] width 143 height 26
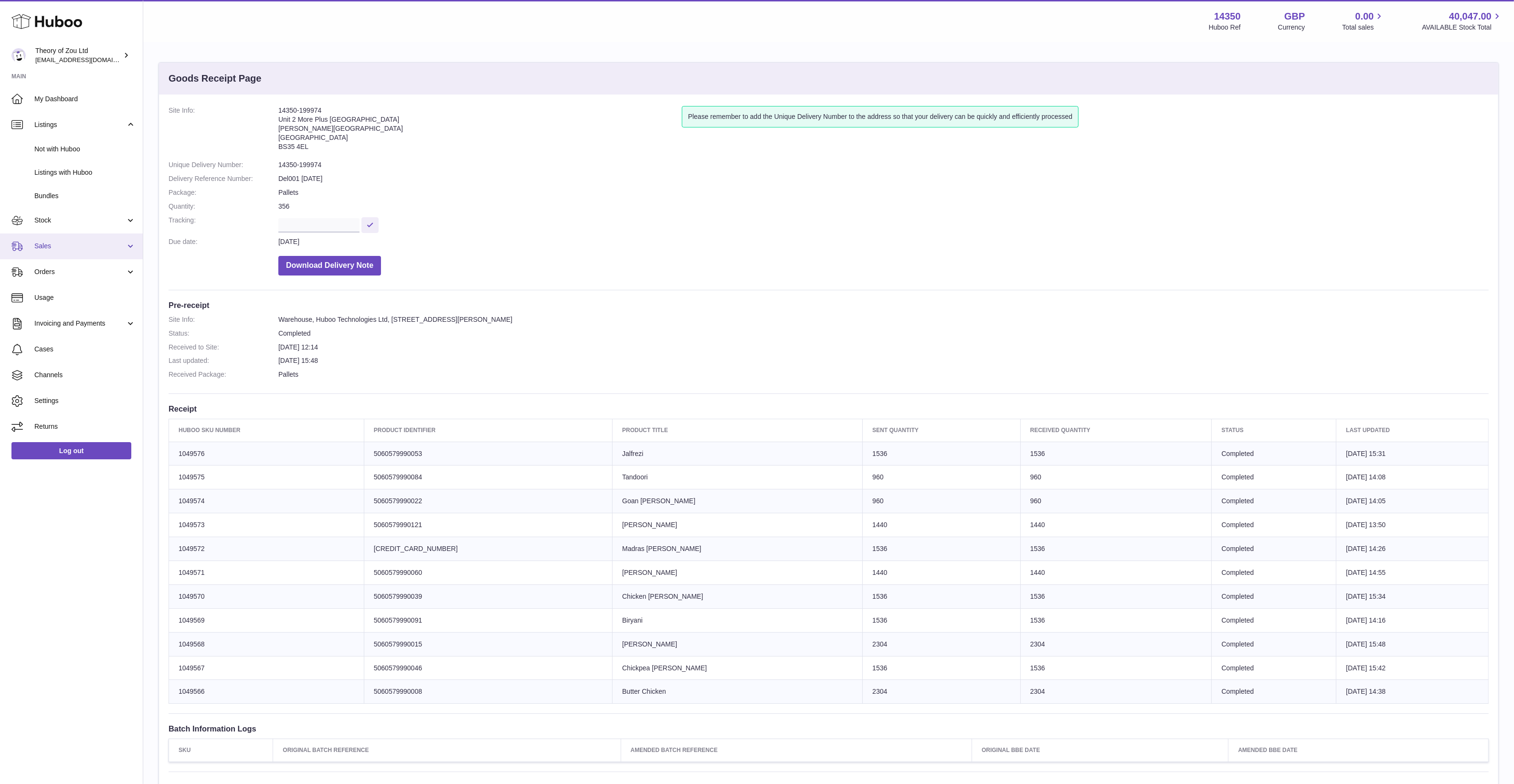
click at [51, 249] on span "Sales" at bounding box center [80, 246] width 91 height 9
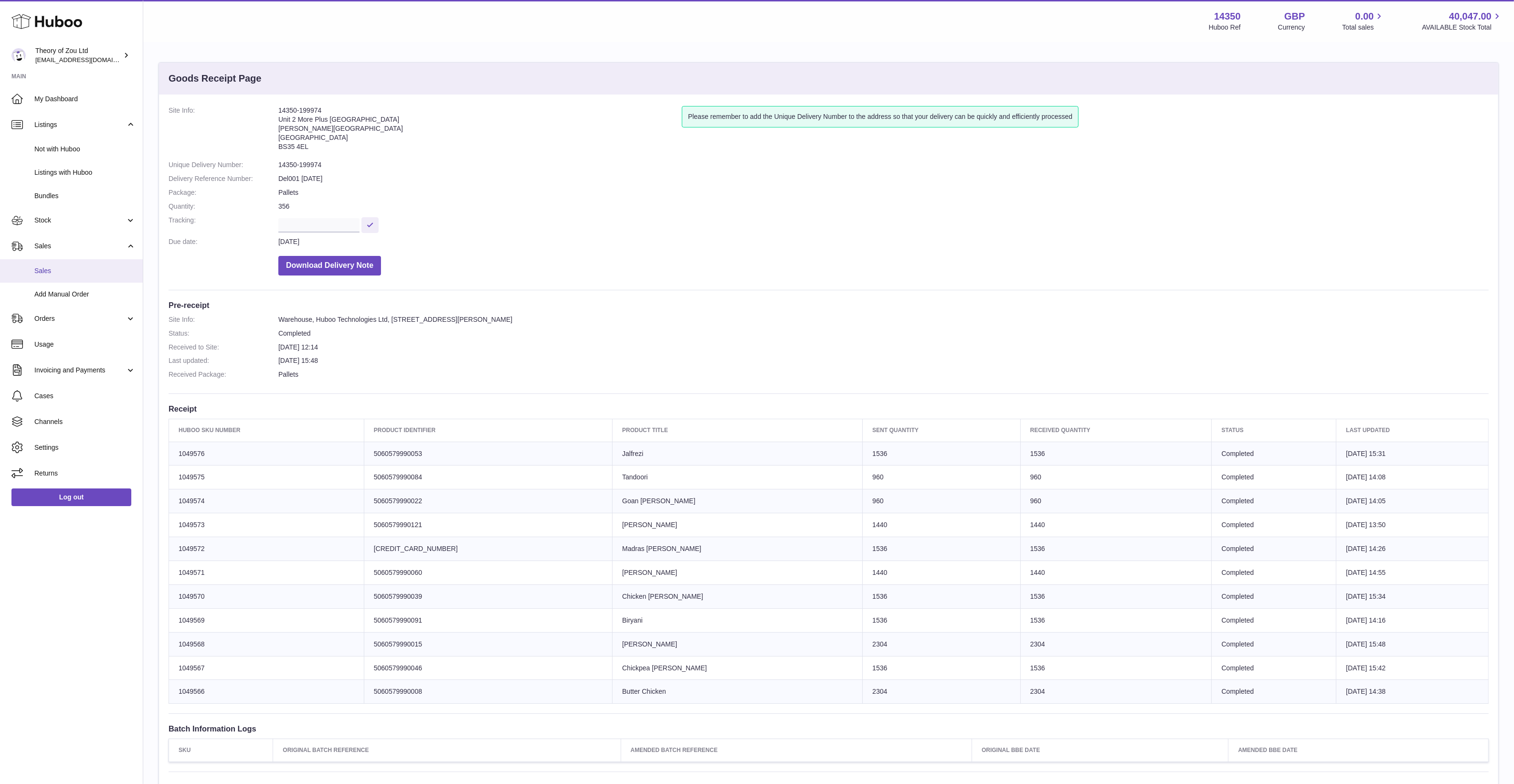
click at [57, 266] on span "Sales" at bounding box center [84, 271] width 101 height 9
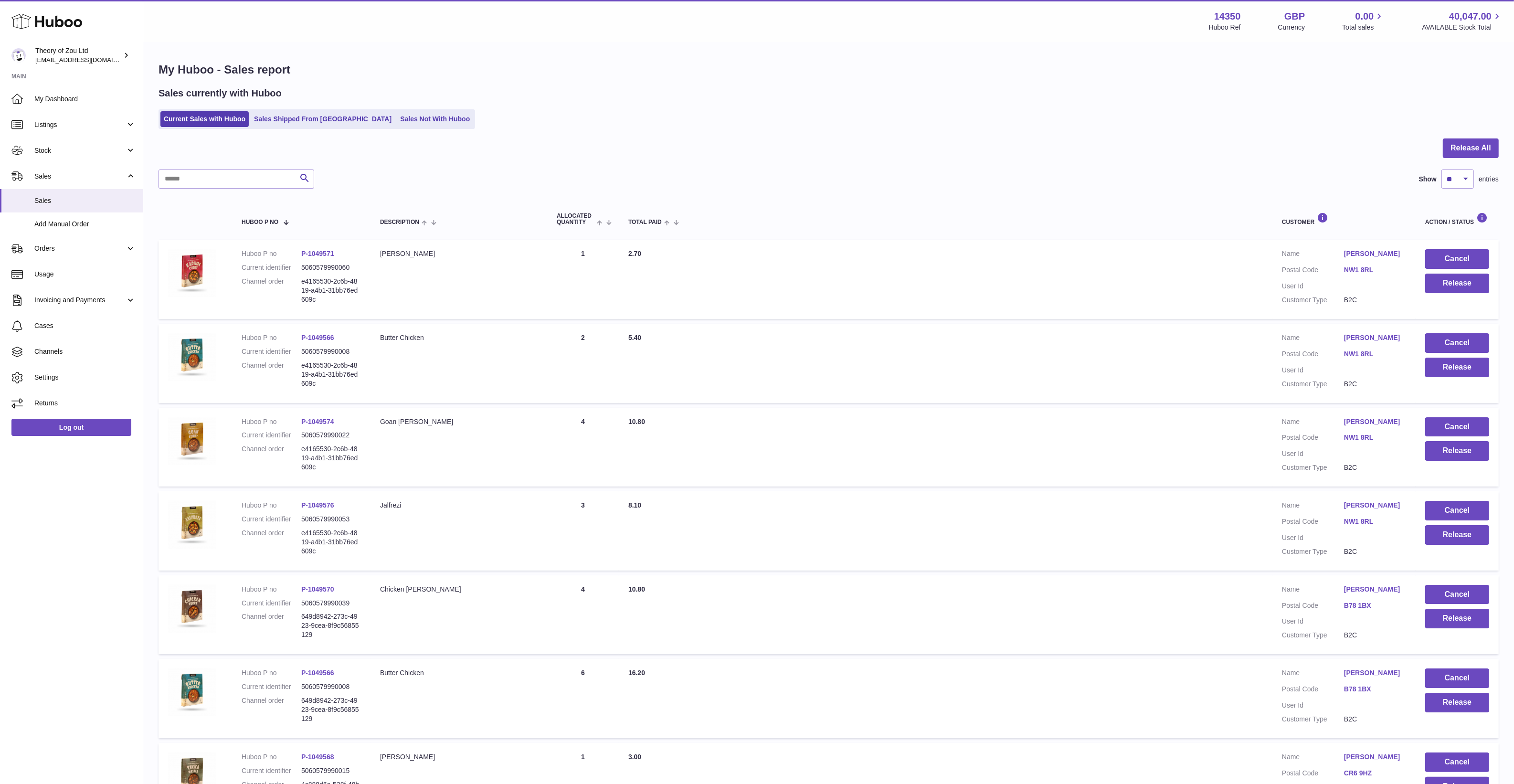
click at [720, 129] on div "Current Sales with Huboo Sales Shipped From Huboo Sales Not With Huboo" at bounding box center [828, 119] width 1340 height 20
